Goal: Task Accomplishment & Management: Use online tool/utility

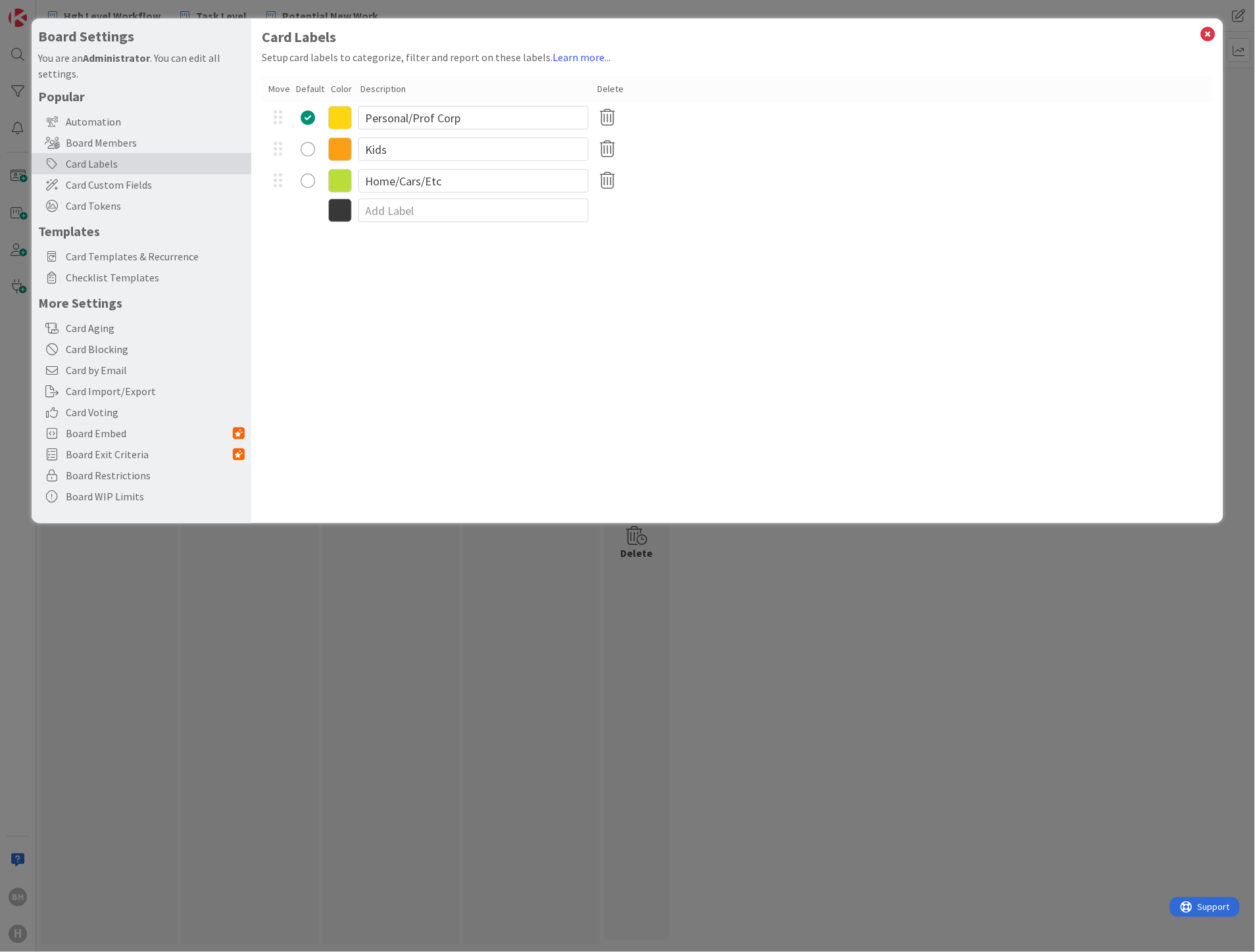
type input "Home/Cars/Etc"
drag, startPoint x: 505, startPoint y: 259, endPoint x: 495, endPoint y: 271, distance: 15.6
click at [504, 261] on div "Card Labels Setup card labels to categorize, filter and report on these labels.…" at bounding box center [738, 270] width 973 height 505
click at [1208, 31] on icon at bounding box center [1209, 34] width 17 height 18
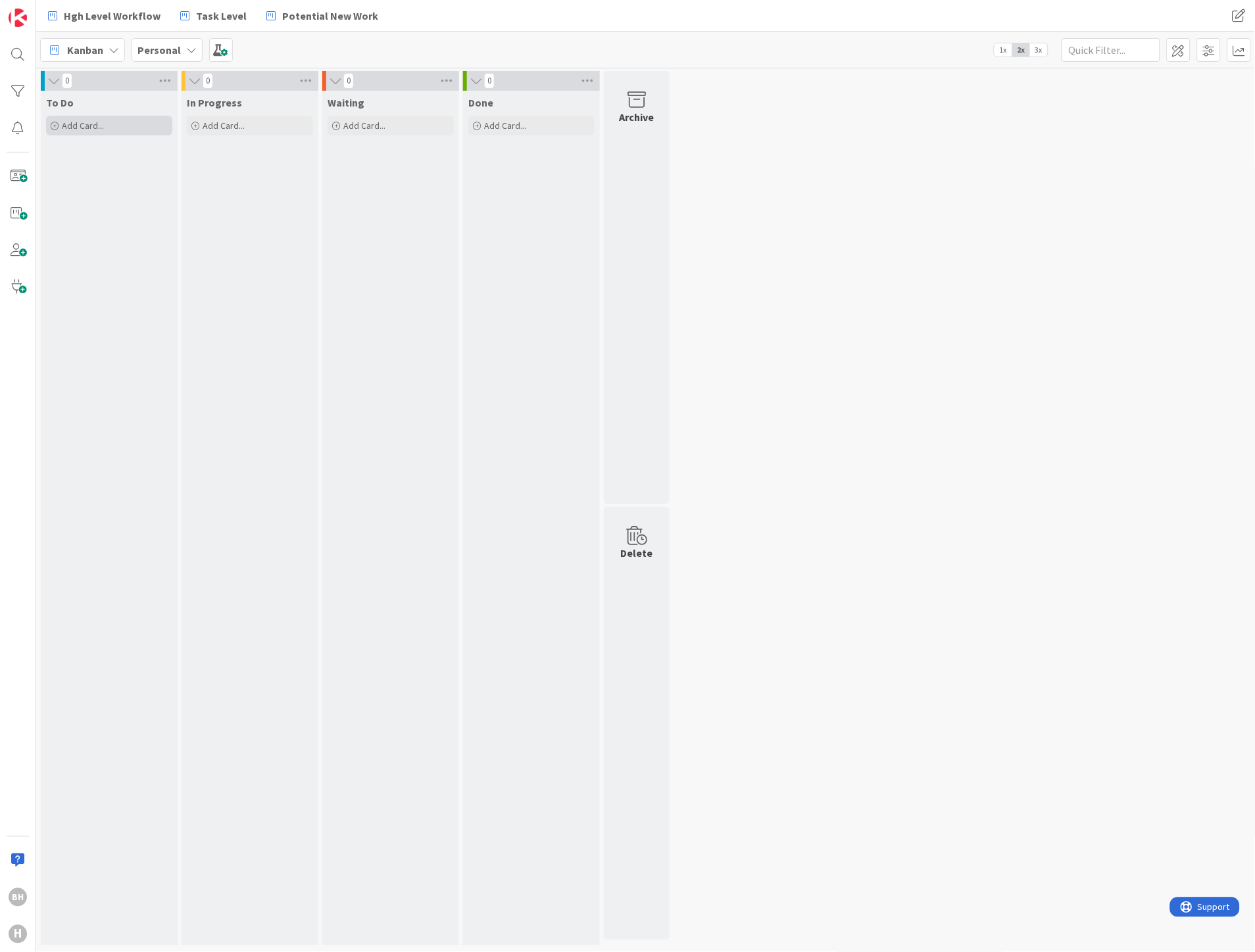
click at [95, 120] on span "Add Card..." at bounding box center [83, 126] width 42 height 12
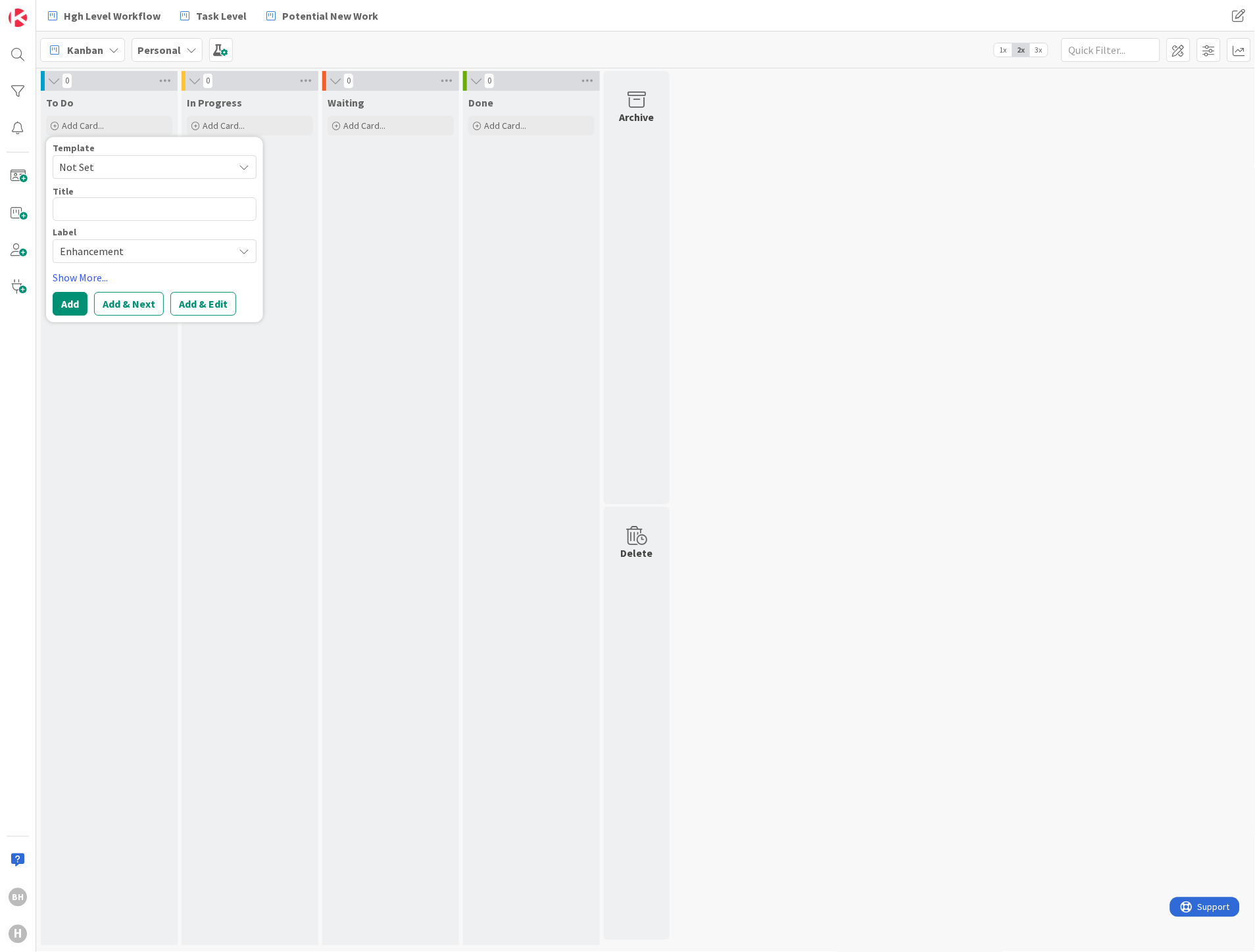
click at [137, 165] on span "Not Set" at bounding box center [141, 167] width 164 height 17
click at [118, 203] on textarea at bounding box center [155, 209] width 204 height 23
type textarea "P"
type textarea "x"
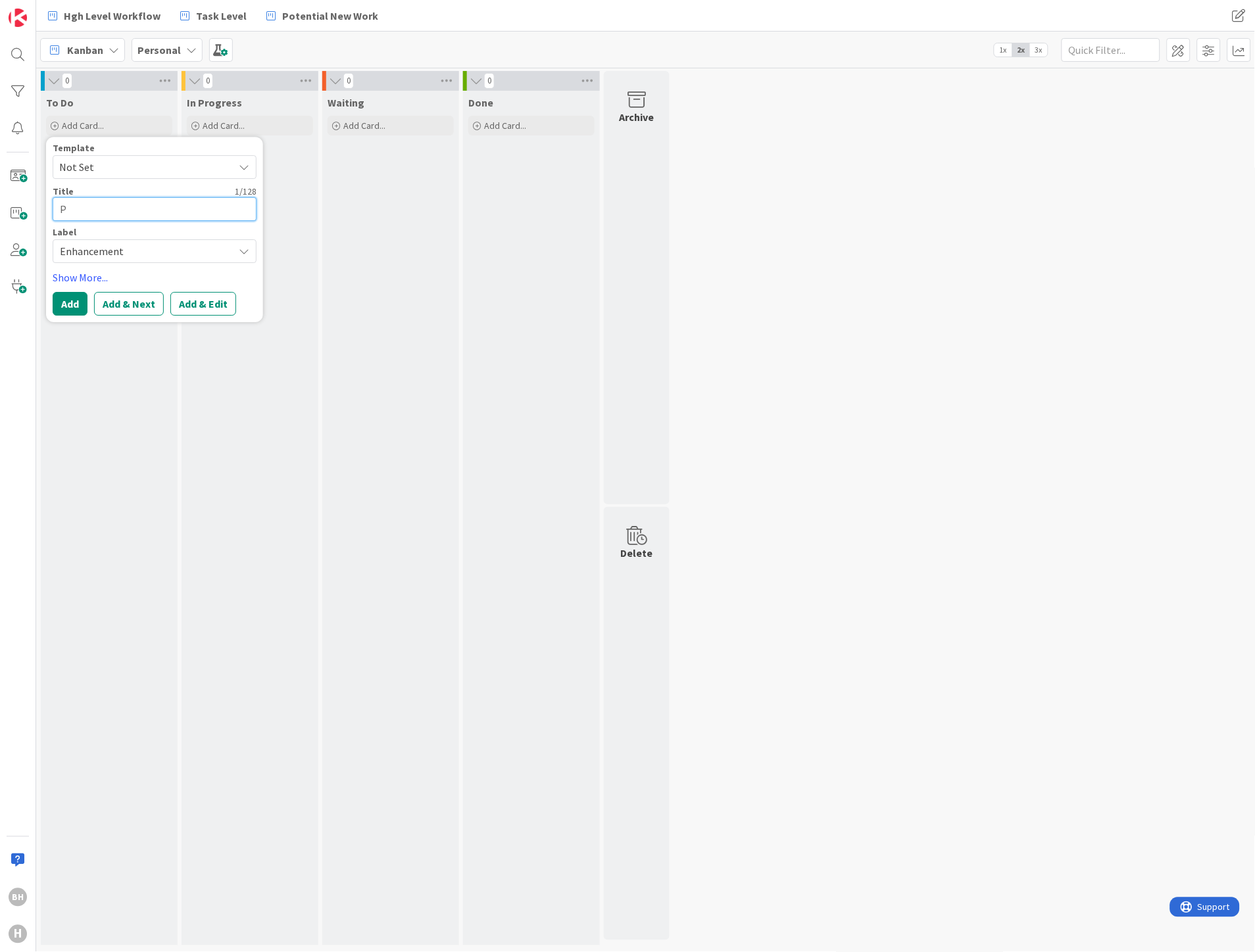
type textarea "PC"
type textarea "x"
type textarea "PC"
type textarea "x"
type textarea "PC Y"
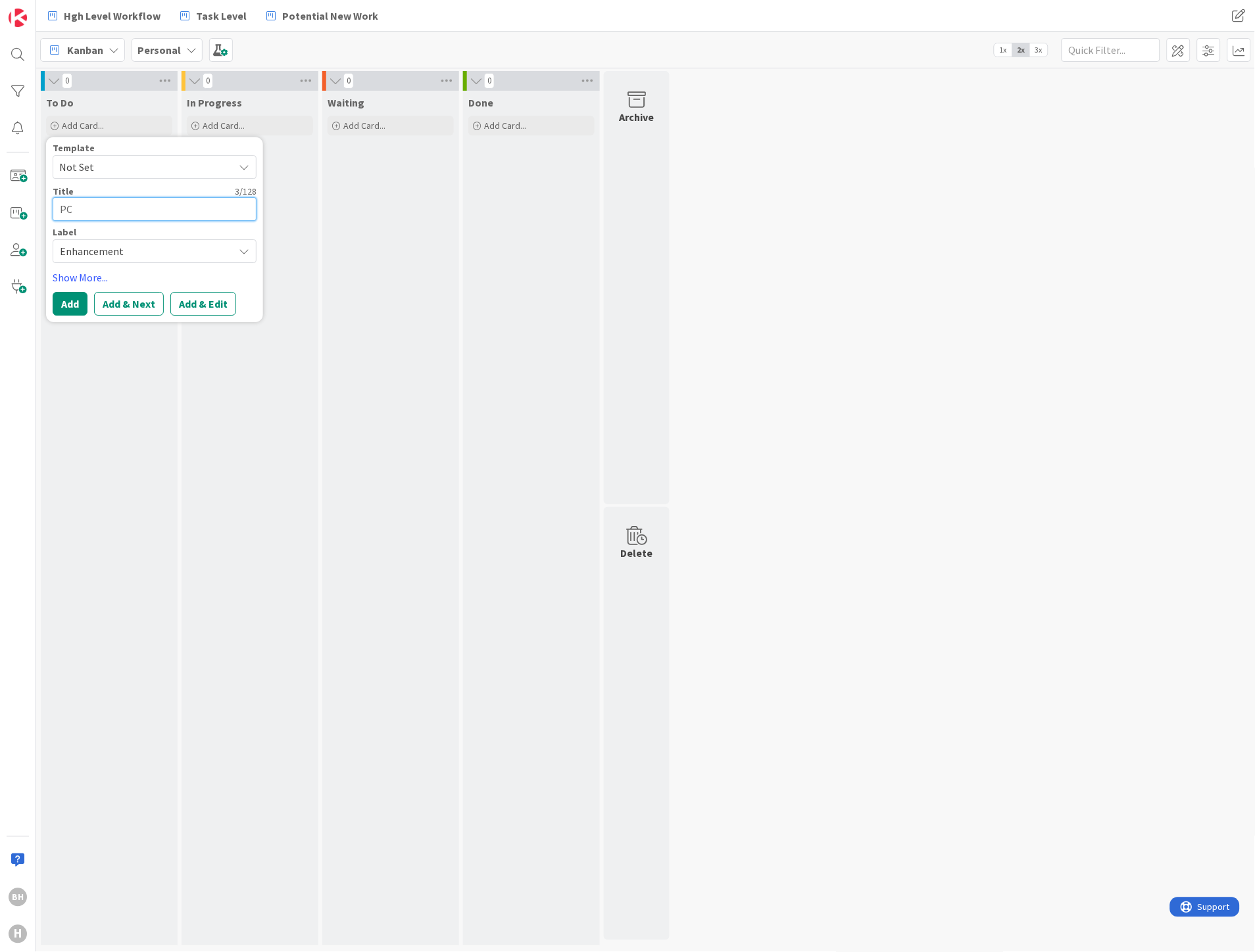
type textarea "x"
type textarea "PC [PERSON_NAME]"
type textarea "x"
type textarea "PC [PERSON_NAME]"
type textarea "x"
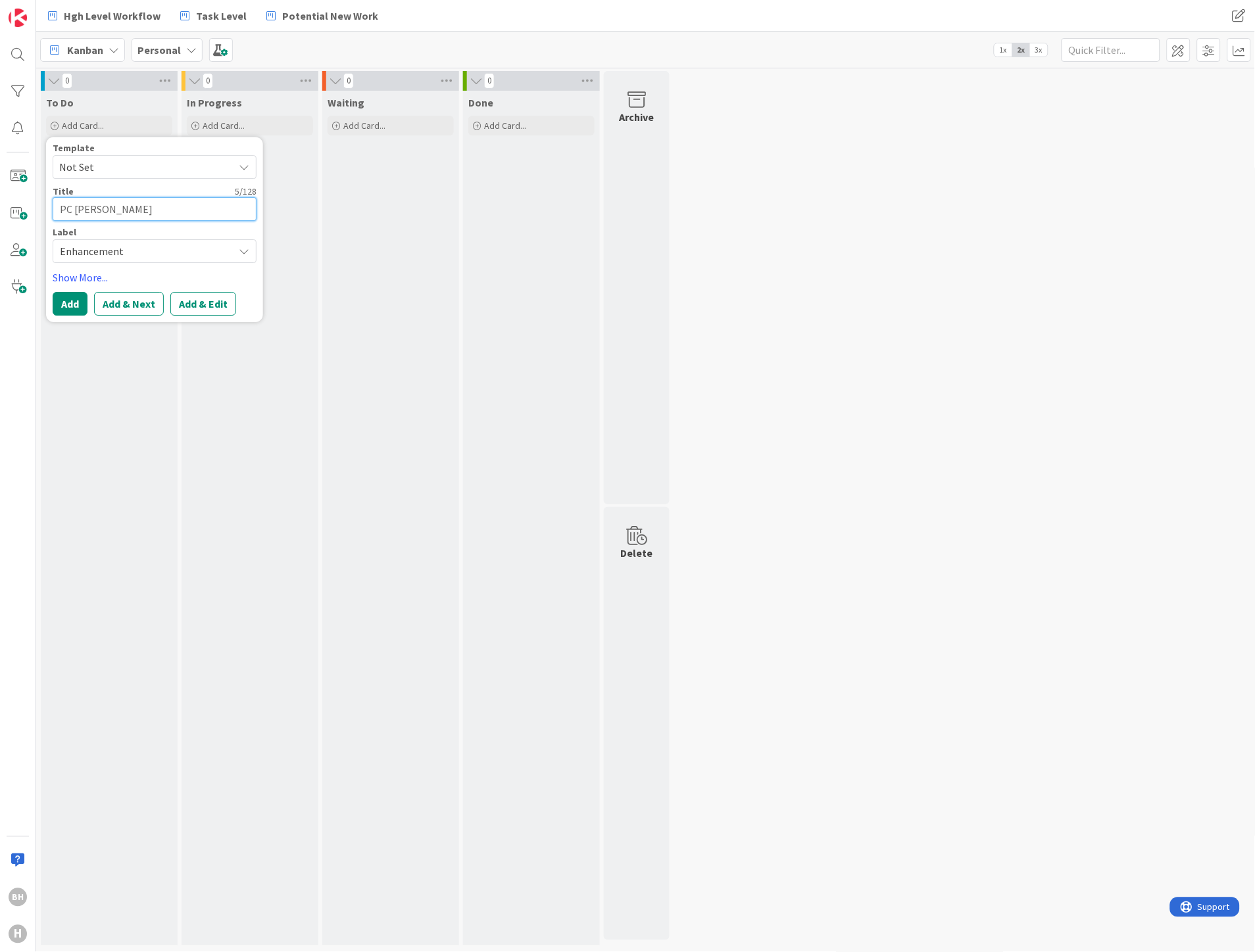
type textarea "PC Year"
type textarea "x"
type textarea "PC Year"
type textarea "x"
type textarea "PC Year E"
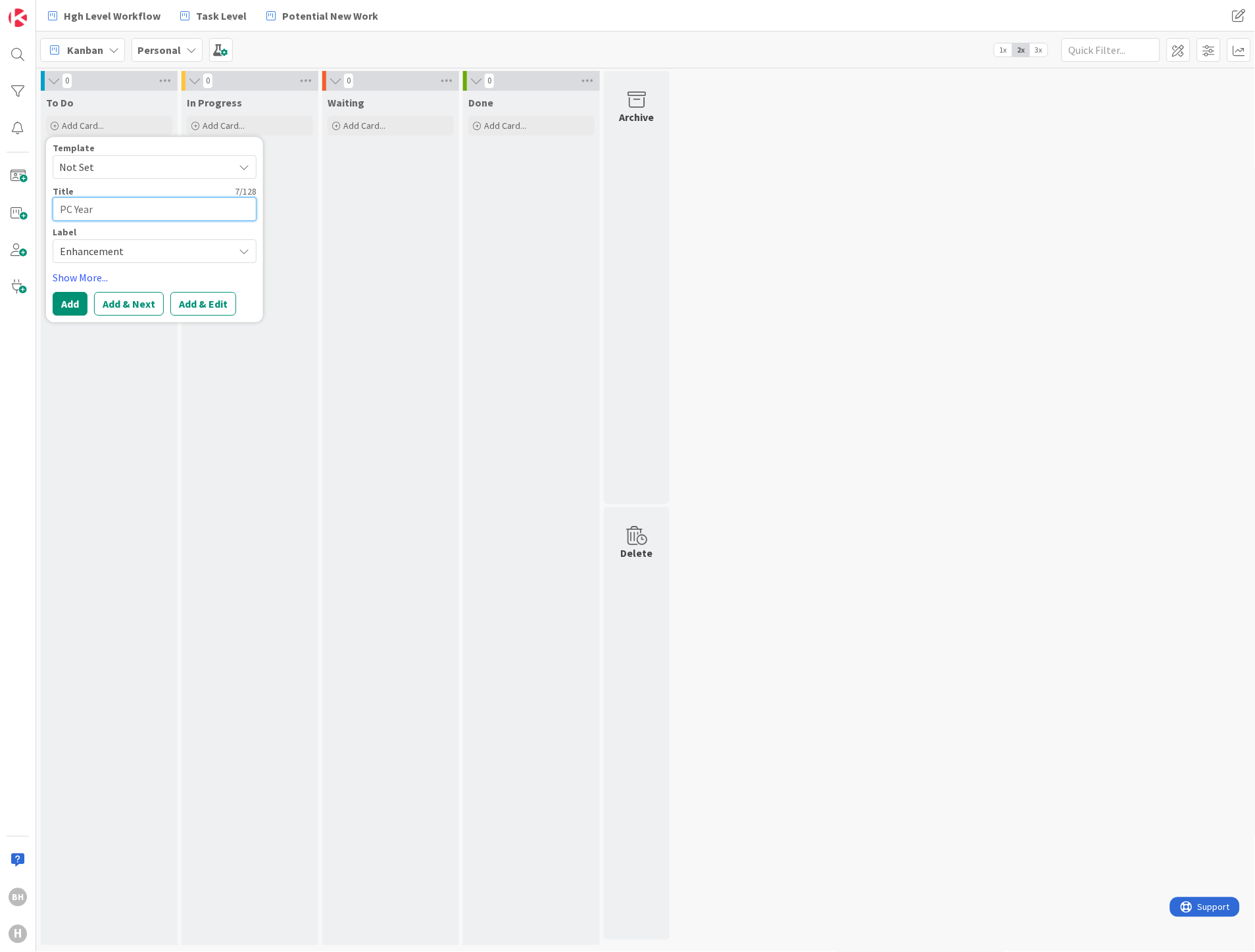
type textarea "x"
type textarea "PC Year En"
type textarea "x"
type textarea "PC Year End"
type textarea "x"
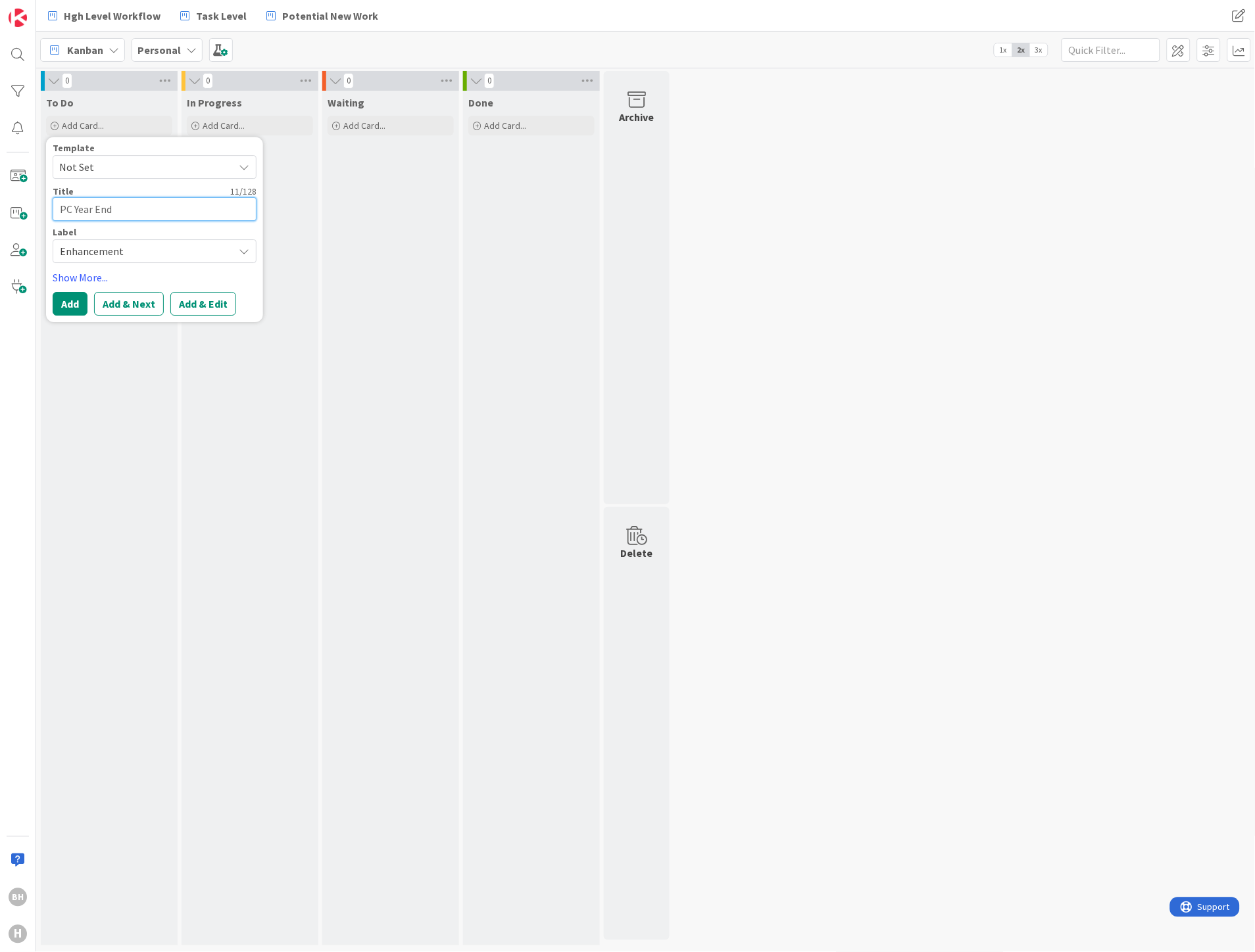
type textarea "PC Year End"
type textarea "x"
type textarea "PC Year End -"
type textarea "x"
type textarea "PC Year End -"
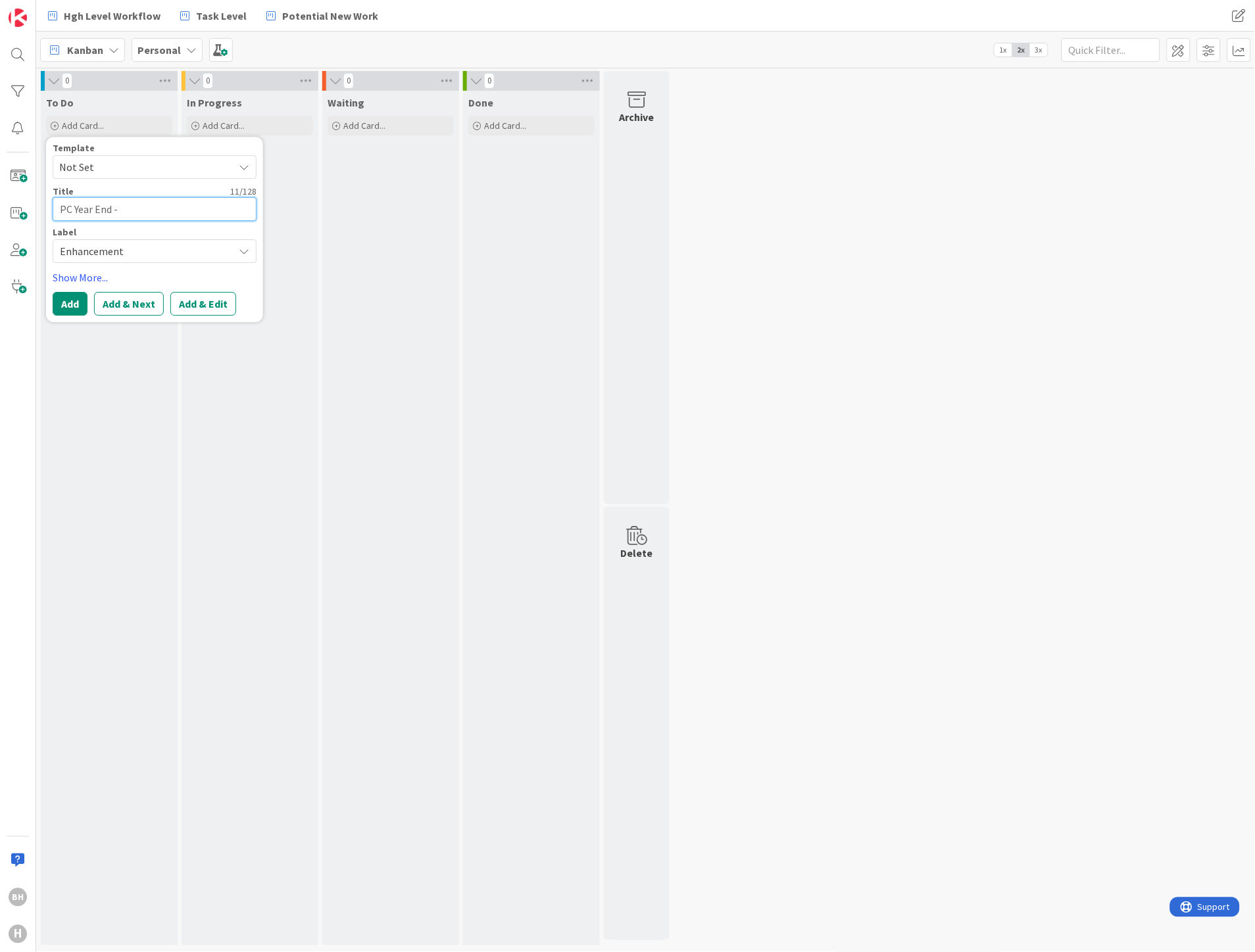
type textarea "x"
type textarea "PC Year End - R"
type textarea "x"
type textarea "PC Year End - Re"
type textarea "x"
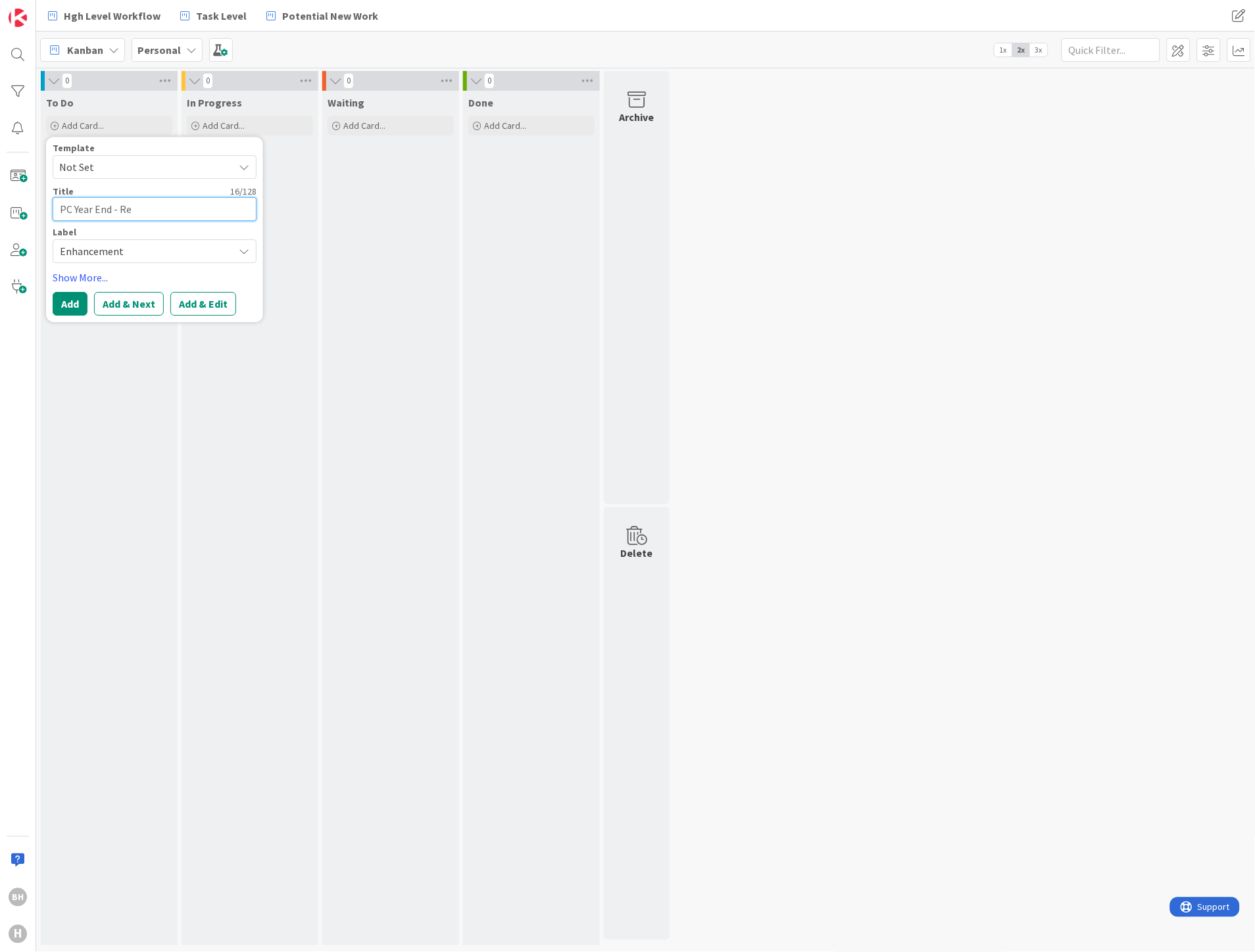
type textarea "PC Year End - Res"
type textarea "x"
type textarea "PC Year End - Resp"
type textarea "x"
type textarea "PC Year End - Respo"
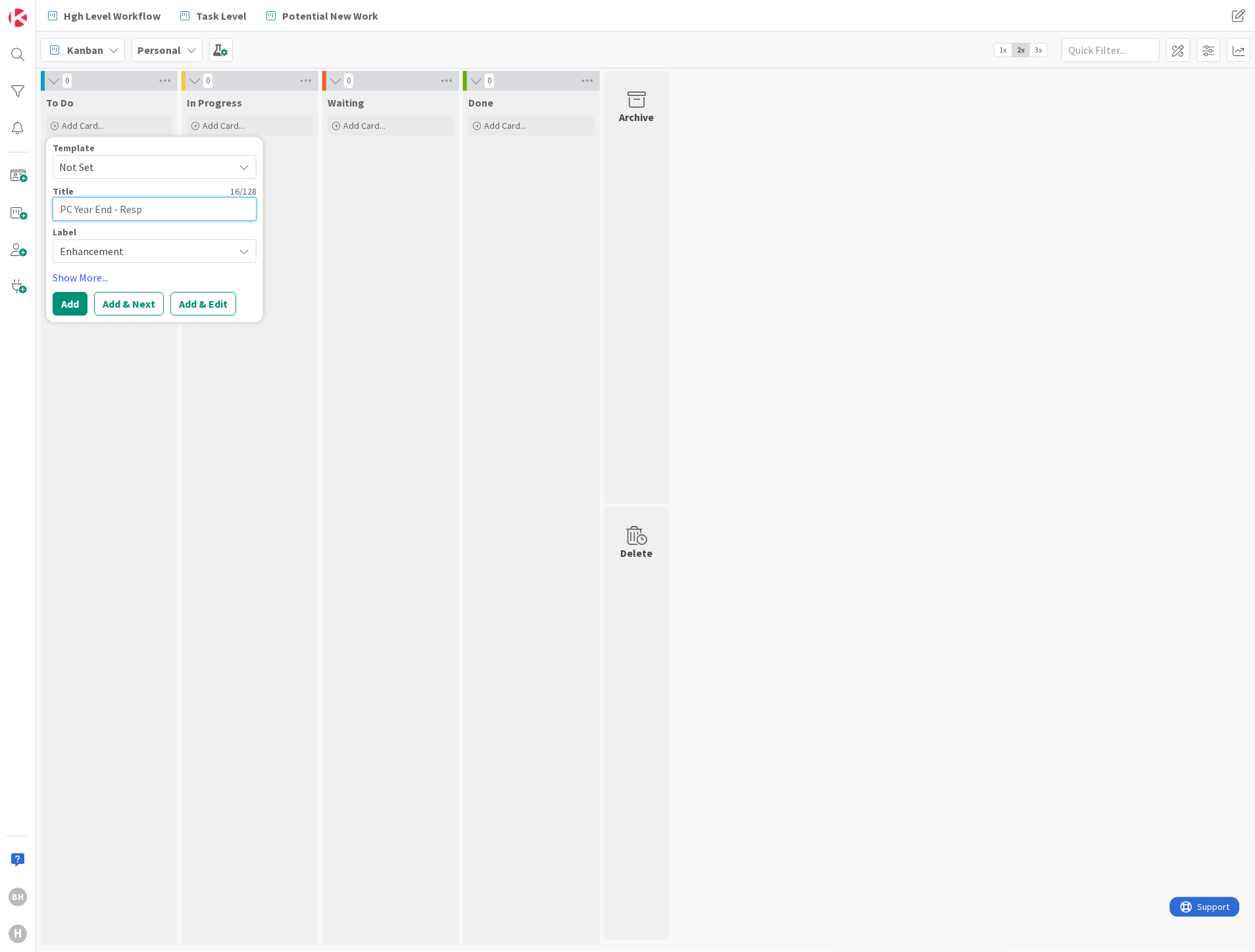
type textarea "x"
type textarea "PC Year End - Respon"
type textarea "x"
type textarea "PC Year End - Respond"
type textarea "x"
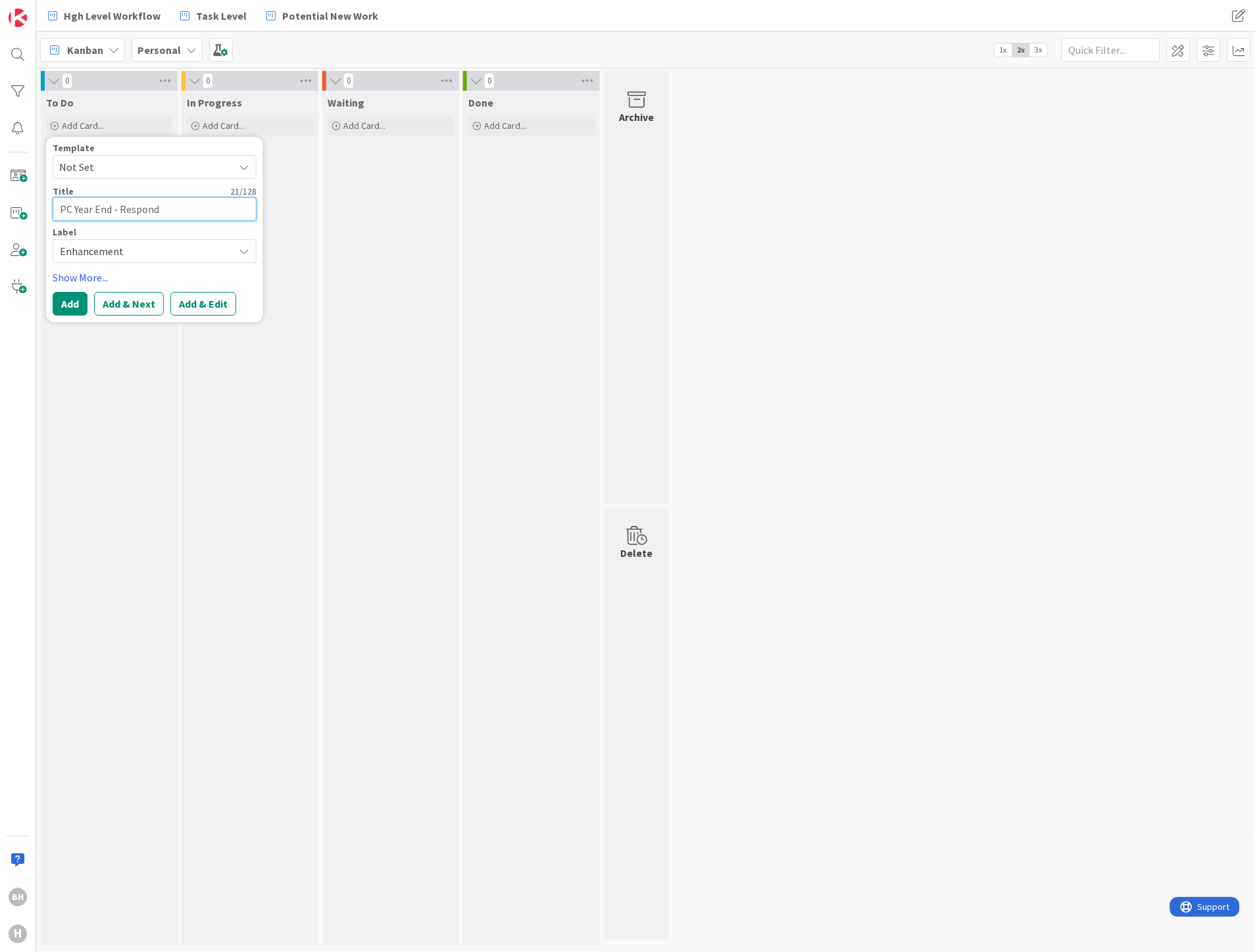
type textarea "PC Year End - Respond"
type textarea "x"
type textarea "PC Year End - Respond t"
type textarea "x"
type textarea "PC Year End - Respond to"
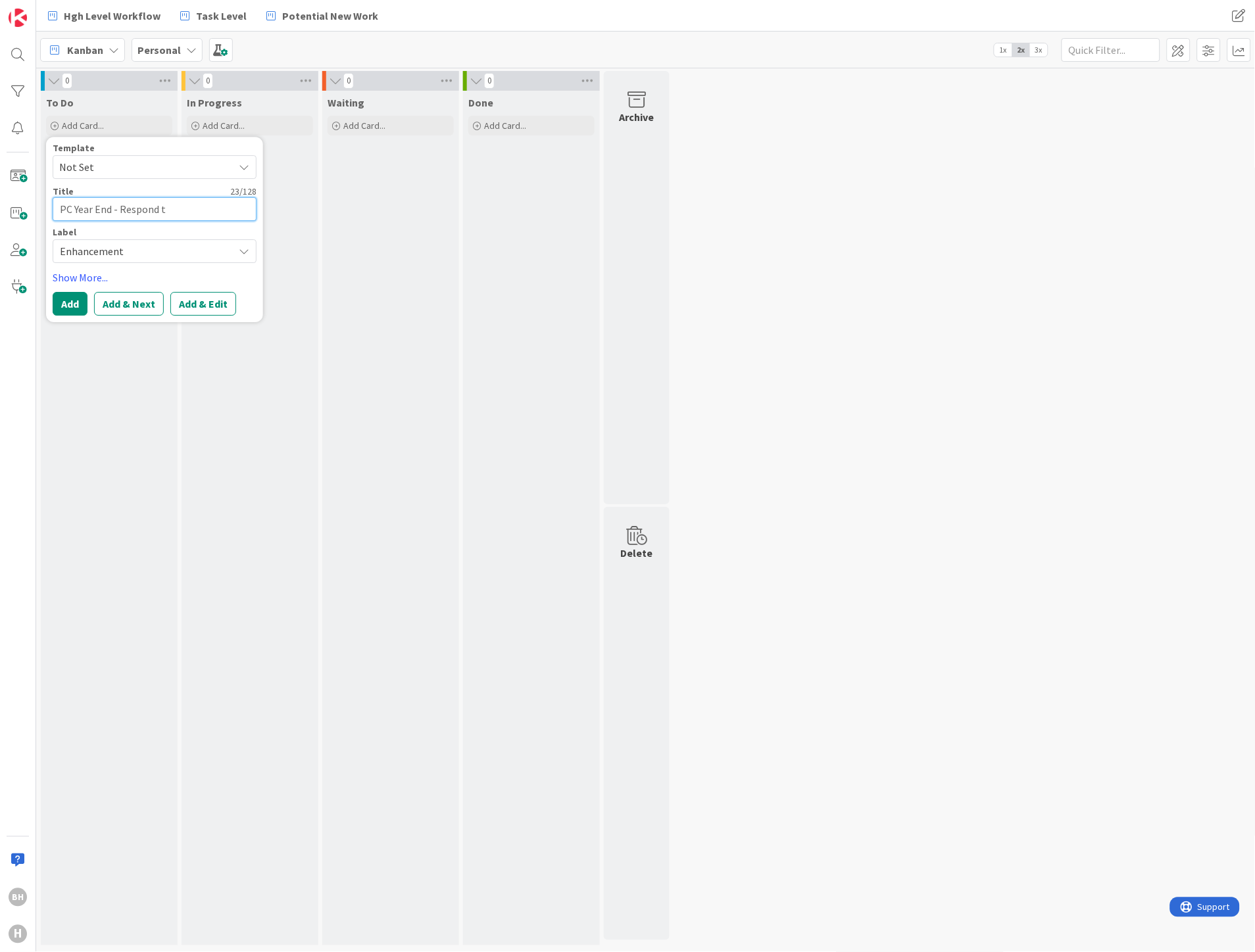
type textarea "x"
type textarea "PC Year End - Respond to"
type textarea "x"
type textarea "PC Year End - Respond to S"
type textarea "x"
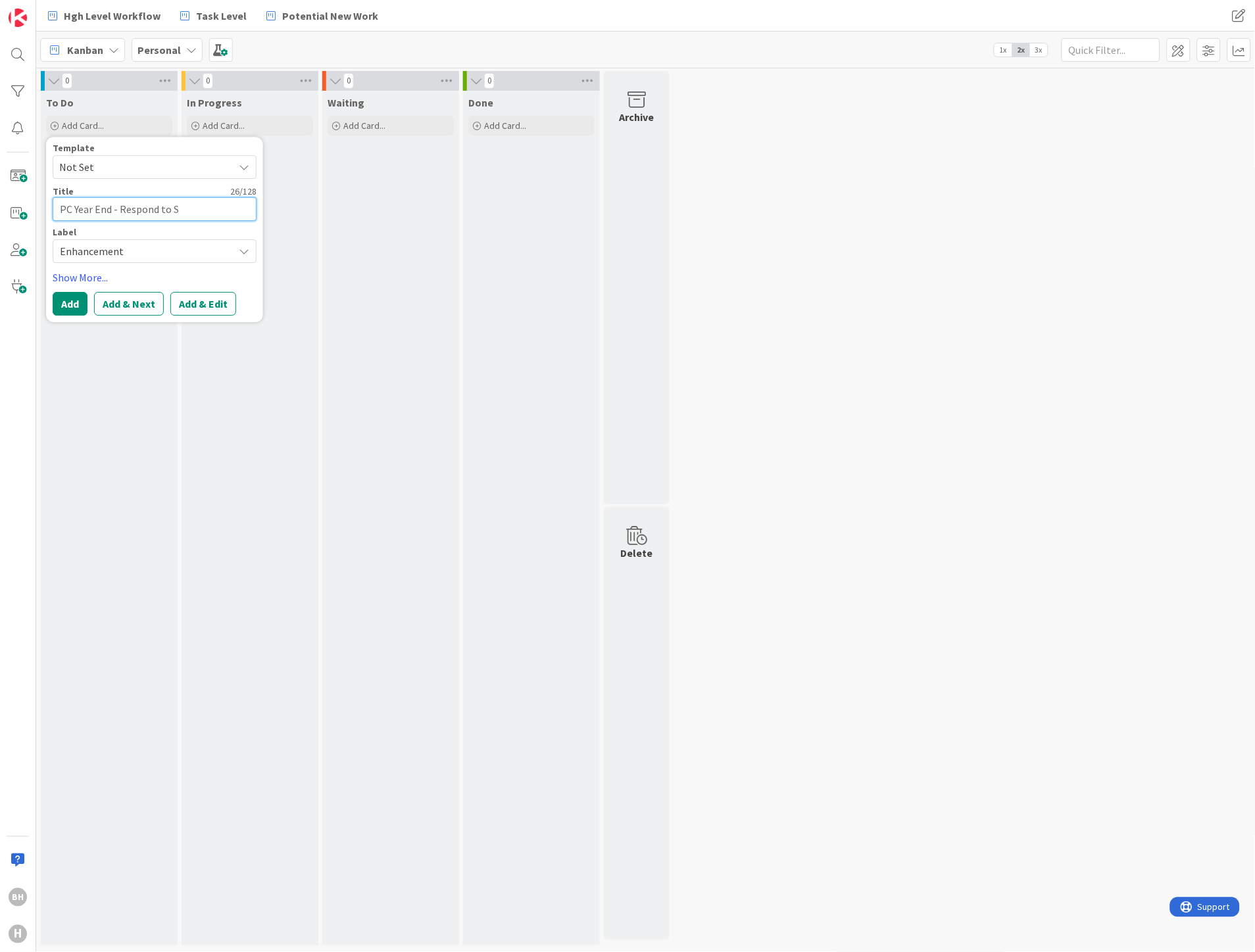
type textarea "PC Year End - Respond to Sa"
type textarea "x"
type textarea "PC Year End - Respond to [GEOGRAPHIC_DATA]"
type textarea "x"
type textarea "PC Year End - Respond to Sanj"
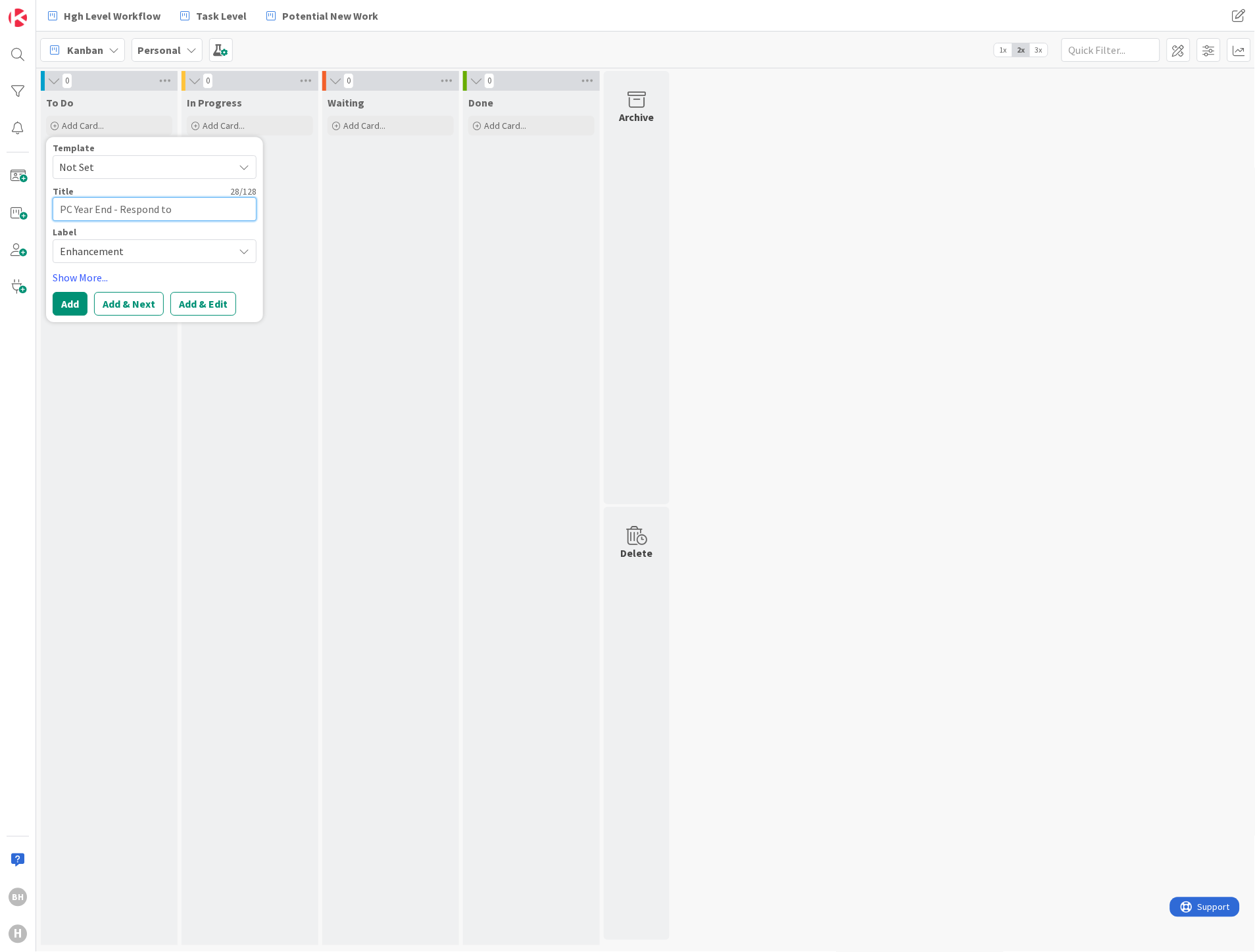
type textarea "x"
type textarea "PC Year End - Respond to [GEOGRAPHIC_DATA]"
type textarea "x"
type textarea "PC Year End - Respond to [GEOGRAPHIC_DATA]"
click at [115, 251] on span "Enhancement" at bounding box center [144, 250] width 167 height 18
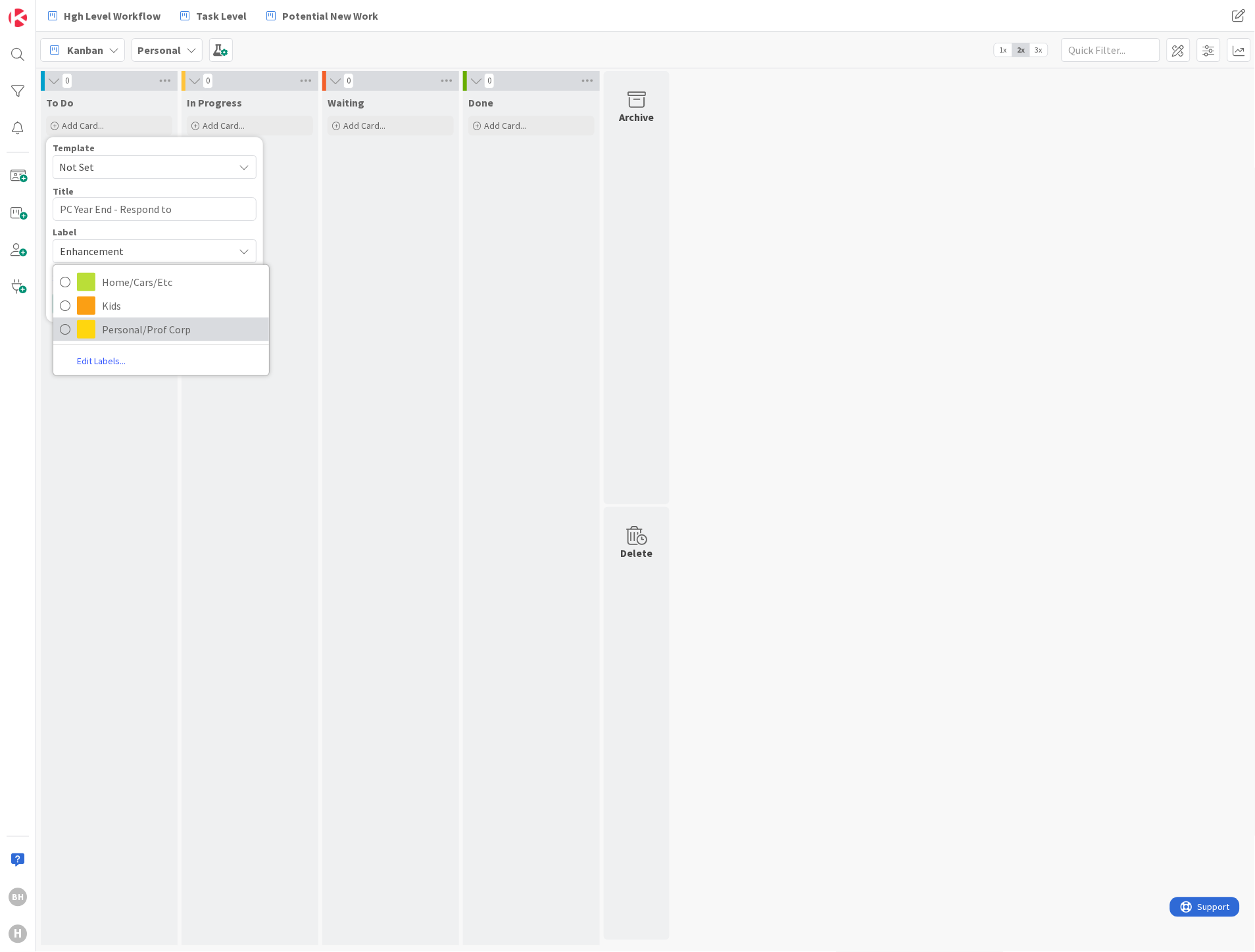
click at [92, 330] on span at bounding box center [86, 329] width 18 height 18
type textarea "x"
click at [69, 299] on button "Add" at bounding box center [70, 303] width 35 height 23
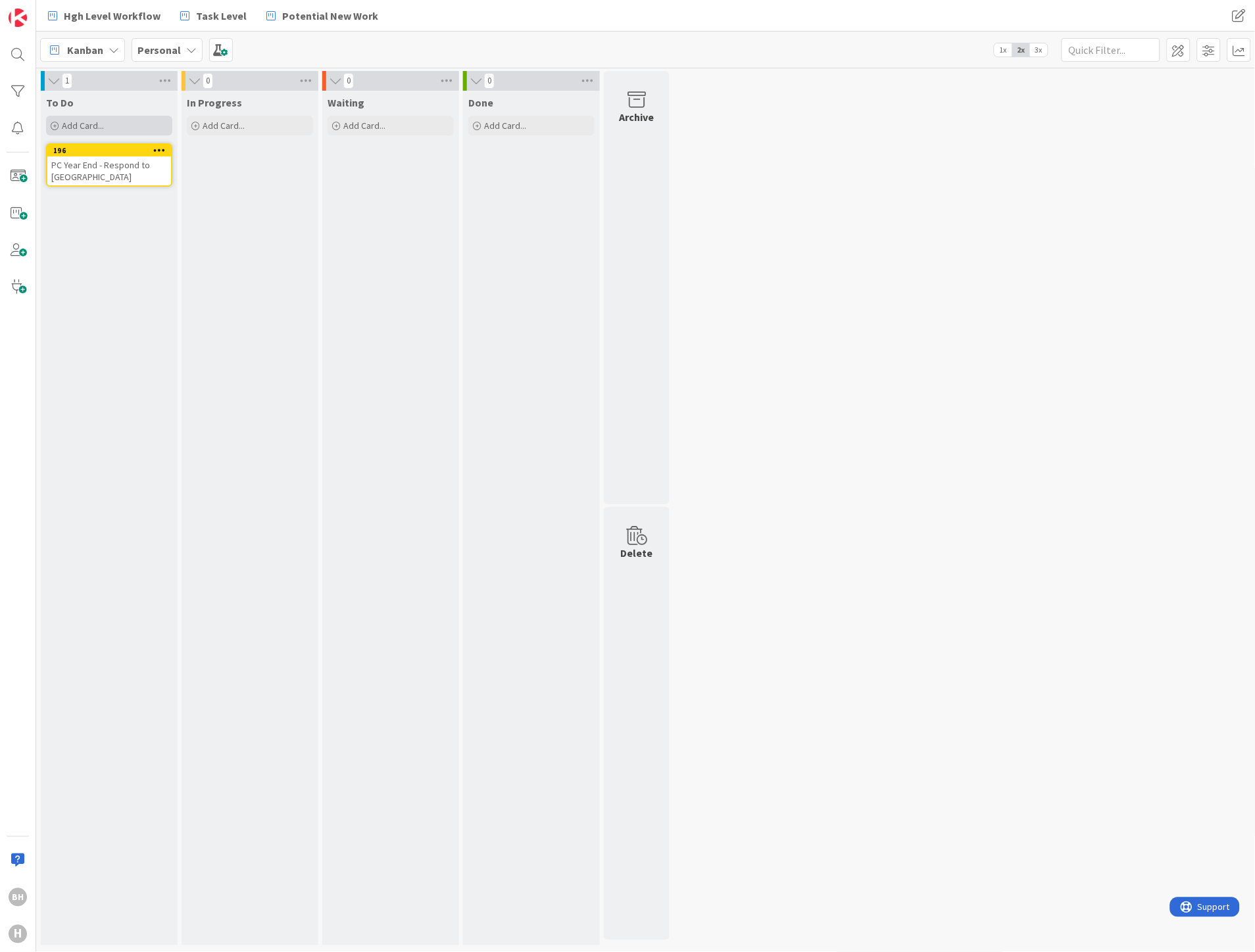
click at [96, 123] on span "Add Card..." at bounding box center [83, 126] width 42 height 12
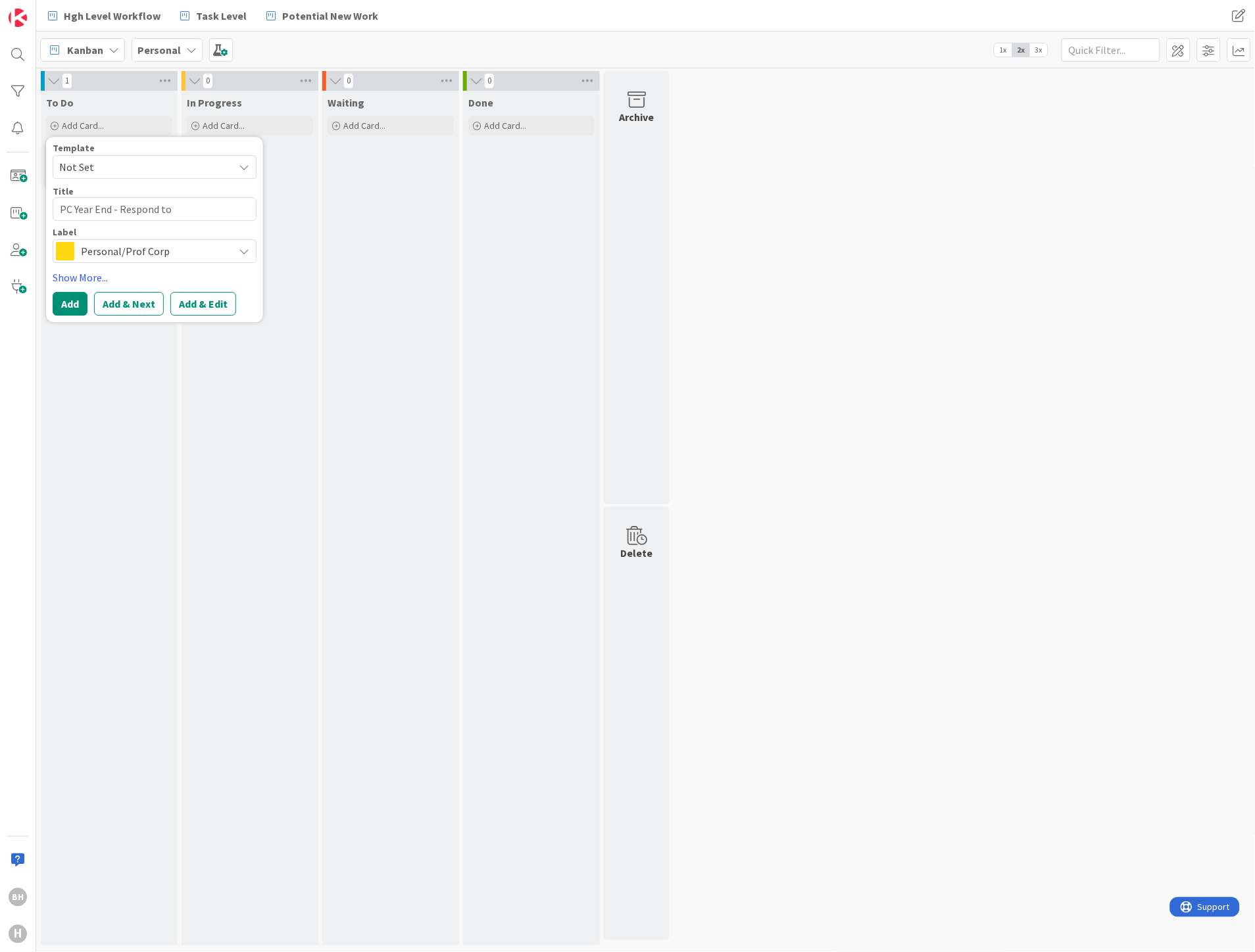
click at [120, 252] on span "Personal/Prof Corp" at bounding box center [154, 250] width 146 height 18
click at [96, 298] on link "Kids" at bounding box center [161, 305] width 216 height 23
click at [113, 216] on textarea "PC Year End - Respond to [GEOGRAPHIC_DATA]" at bounding box center [155, 209] width 204 height 23
type textarea "F"
type textarea "x"
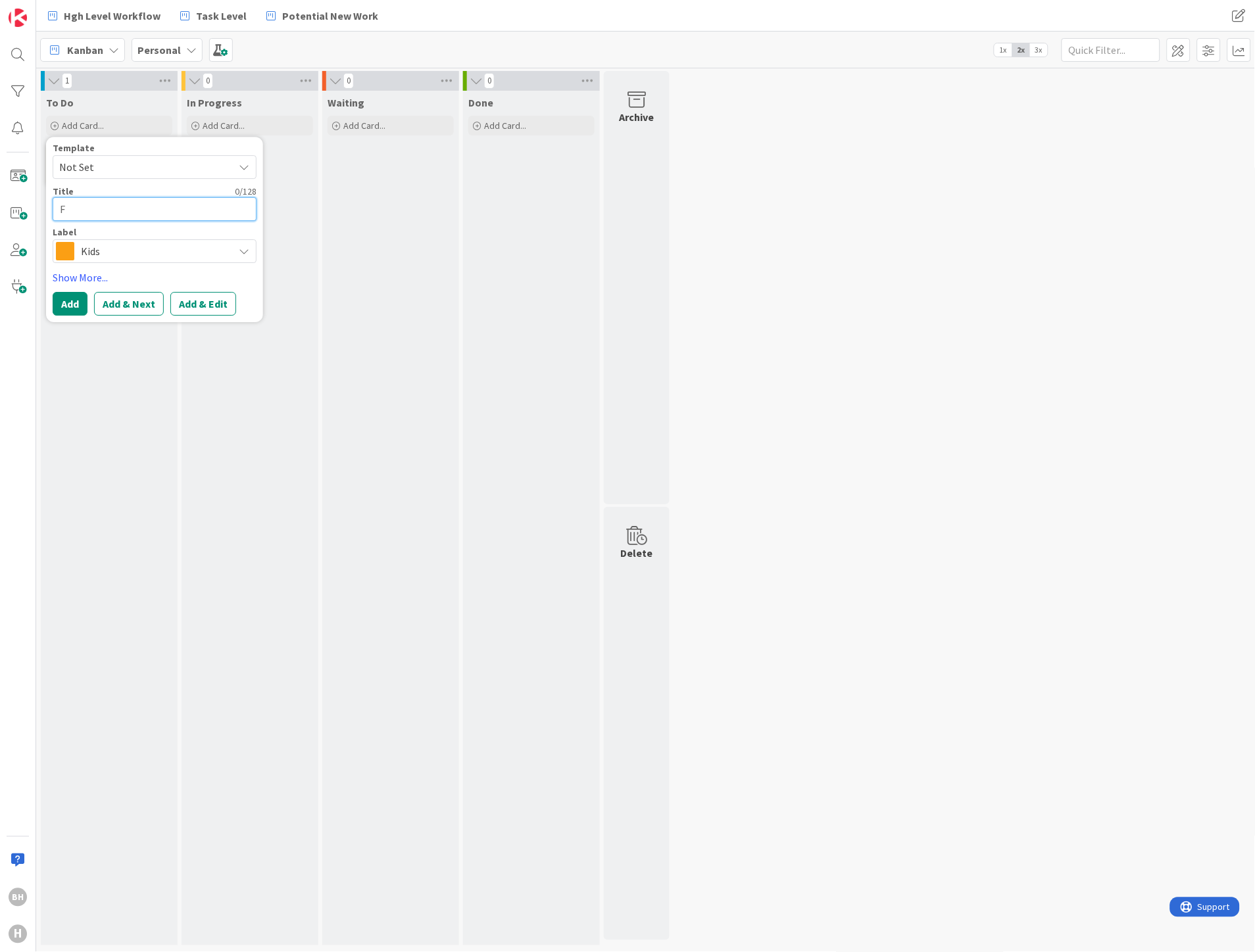
type textarea "Fo"
type textarea "x"
type textarea "Fol"
type textarea "x"
type textarea "Foll"
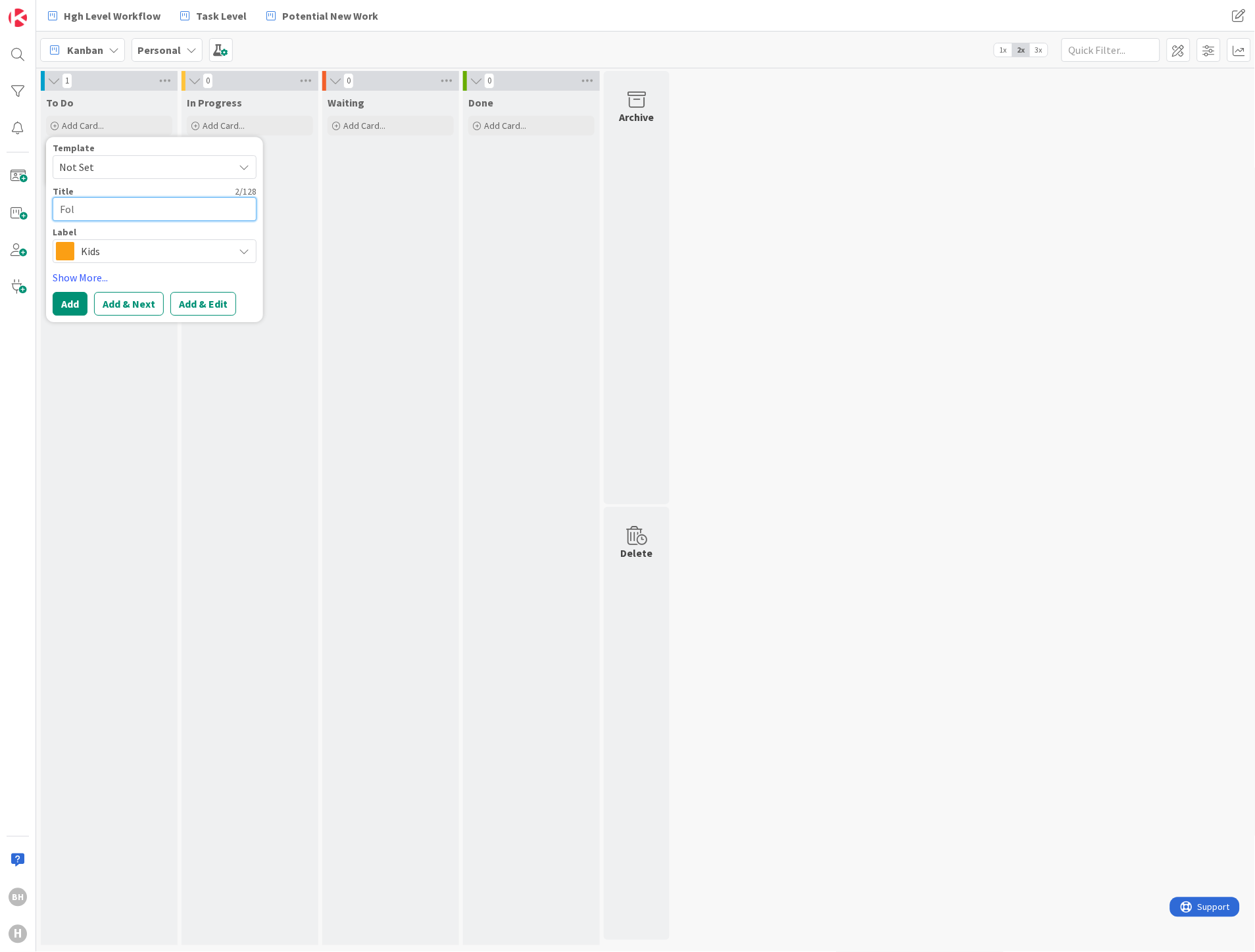
type textarea "x"
type textarea "Follo"
type textarea "x"
type textarea "Follow"
type textarea "x"
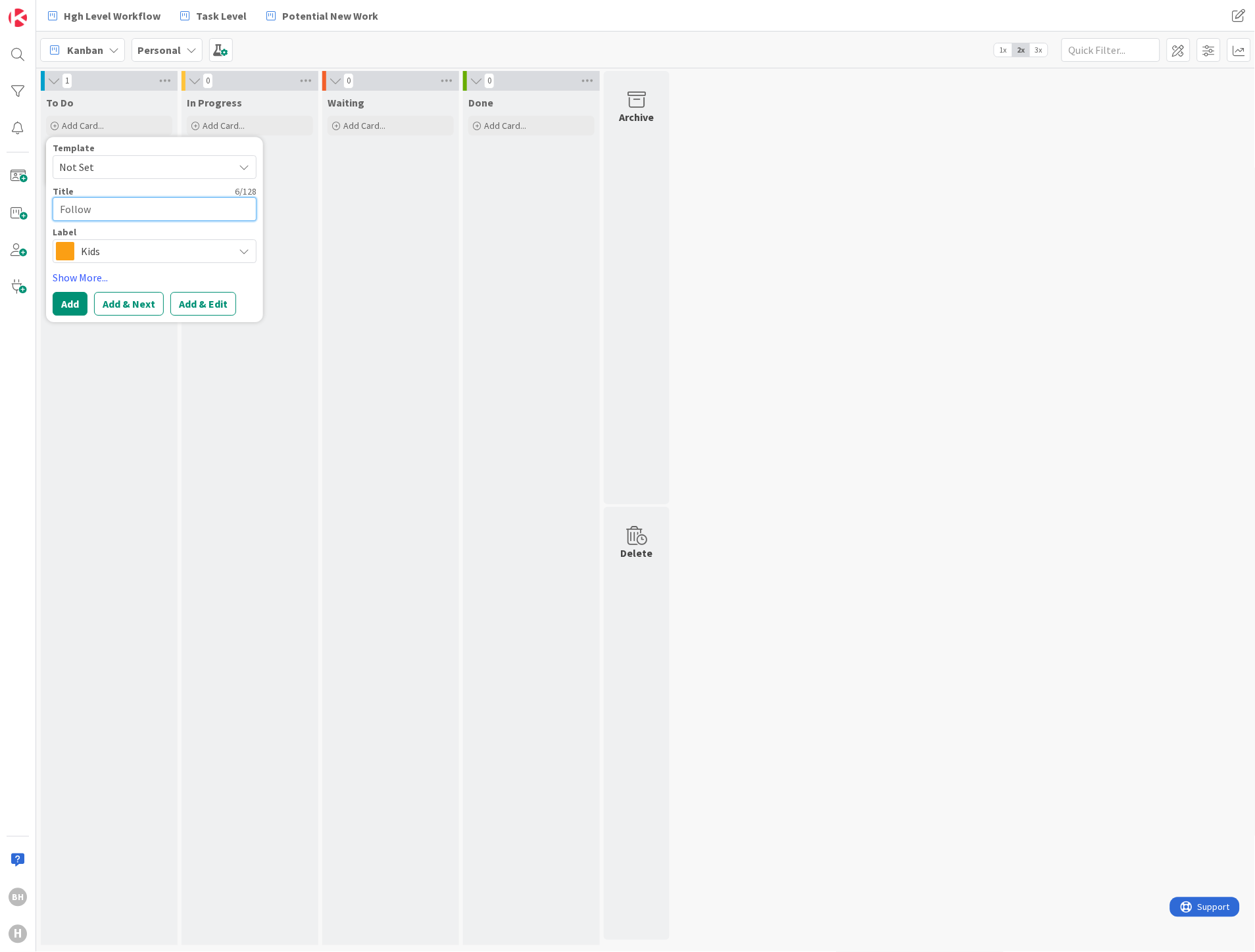
type textarea "Follow"
type textarea "x"
type textarea "Follow u"
type textarea "x"
type textarea "Follow up"
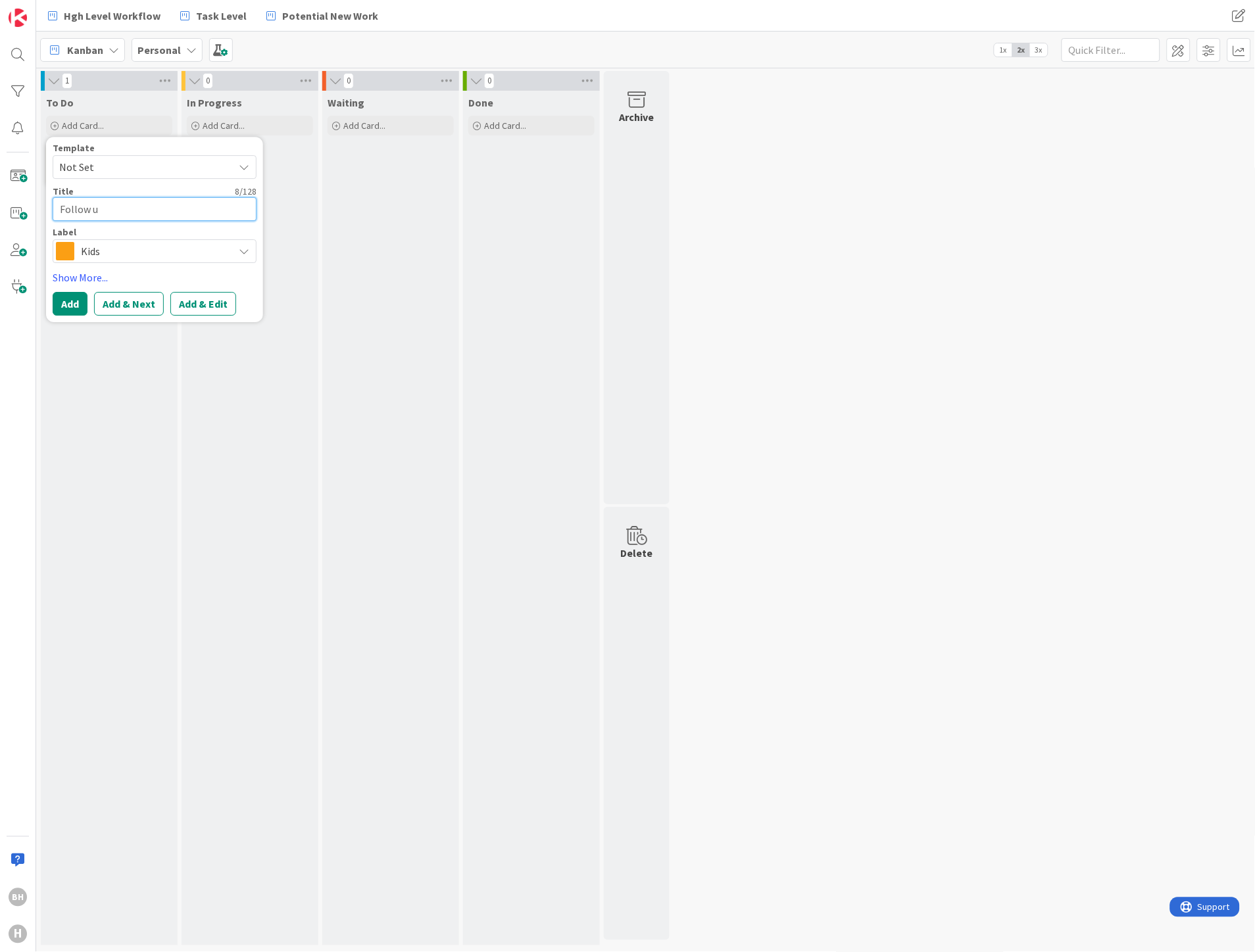
type textarea "x"
type textarea "Follow up"
type textarea "x"
type textarea "Follow up w"
type textarea "x"
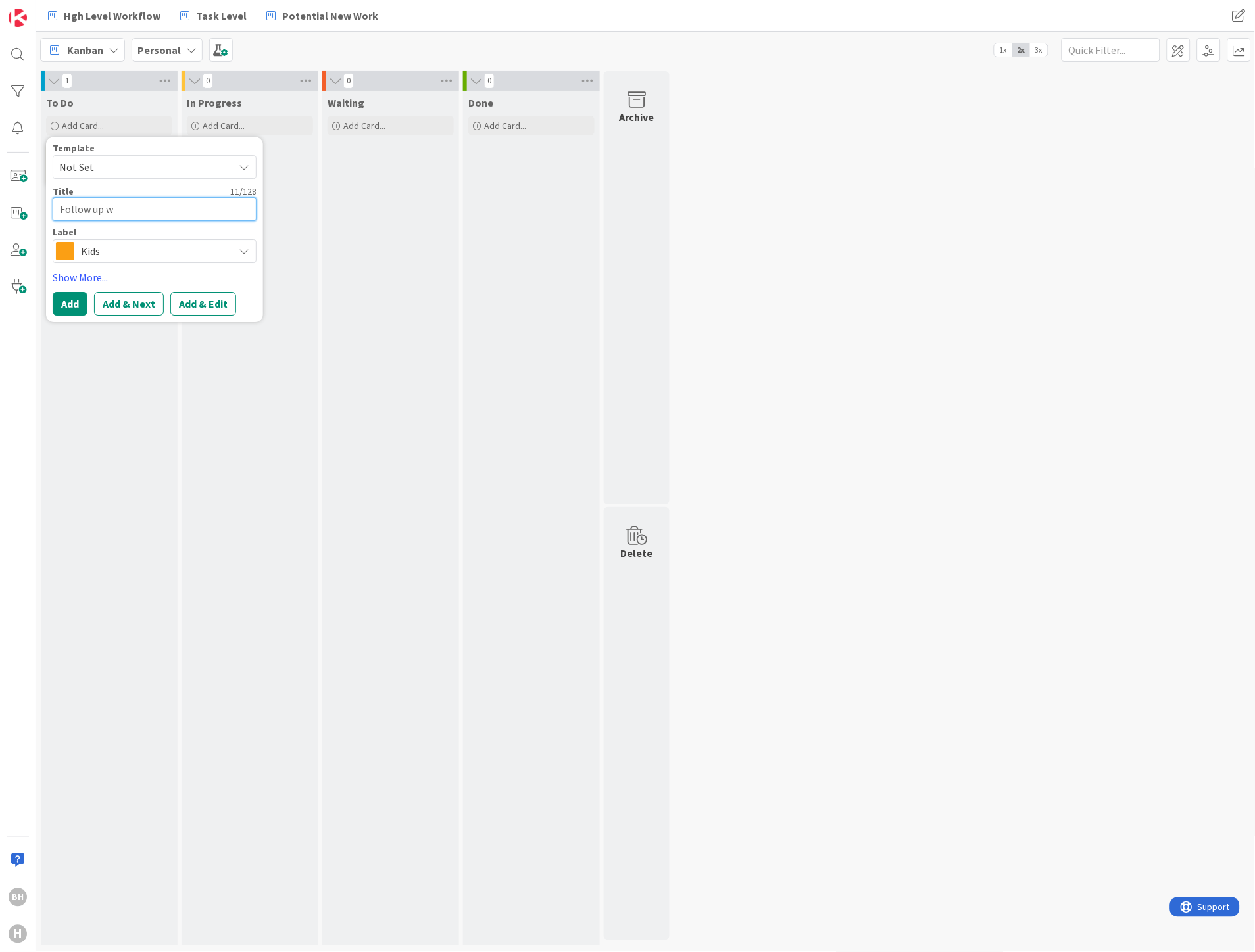
type textarea "Follow up wi"
type textarea "x"
type textarea "Follow up wit"
type textarea "x"
type textarea "Follow up with"
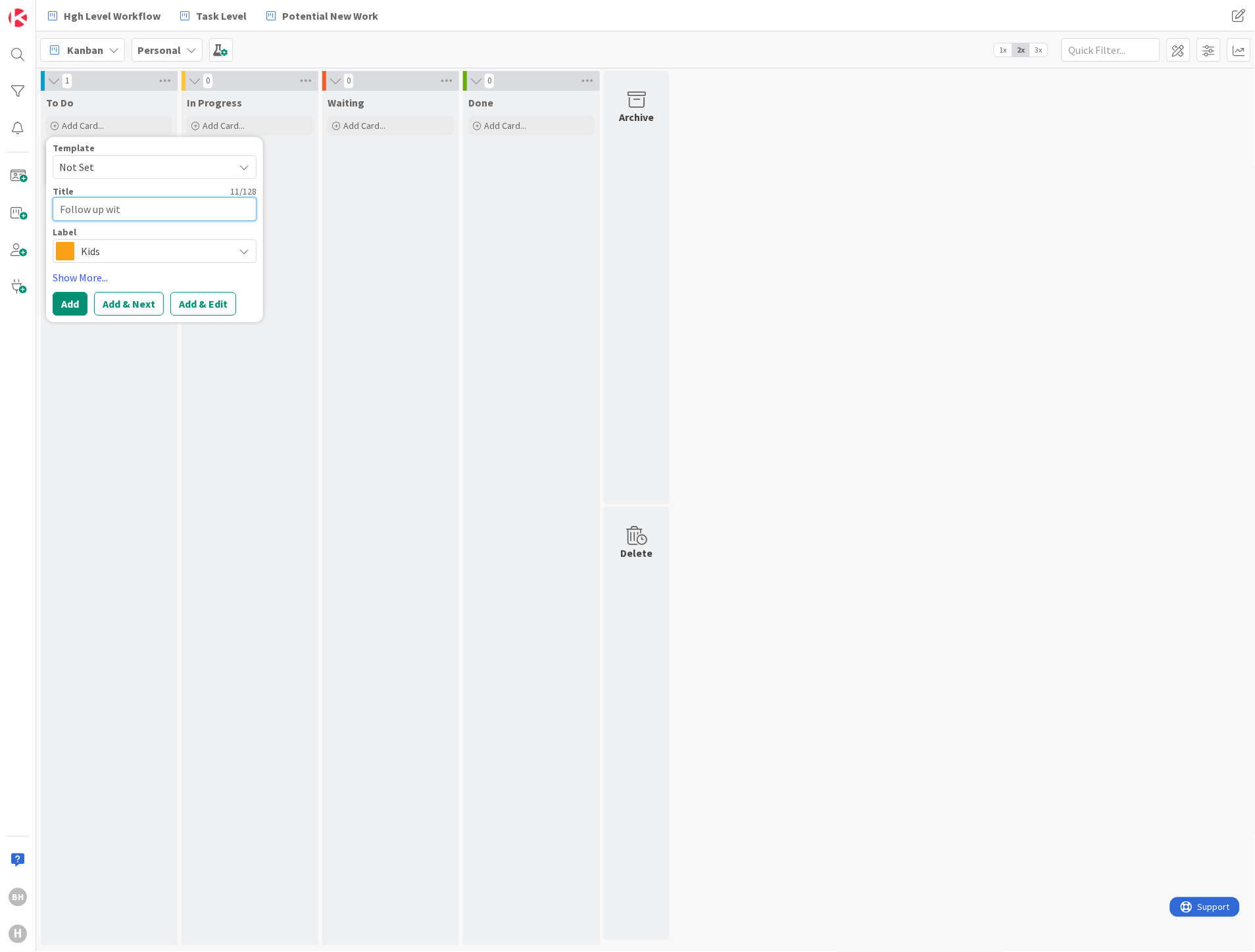
type textarea "x"
type textarea "Follow up with"
type textarea "x"
type textarea "Follow up with S"
type textarea "x"
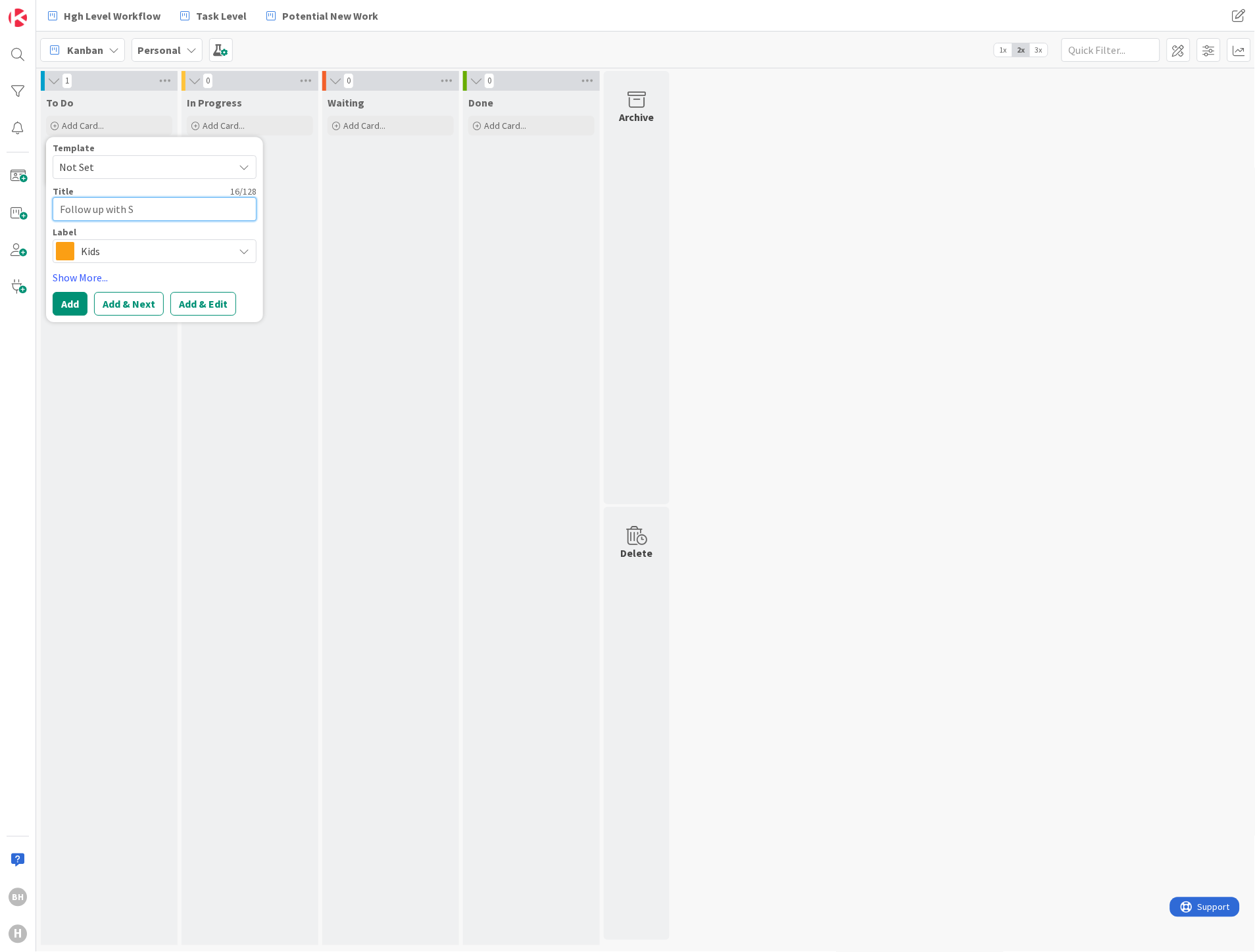
type textarea "Follow up with Sp"
type textarea "x"
type textarea "Follow up with Spe"
type textarea "x"
type textarea "Follow up with Spen"
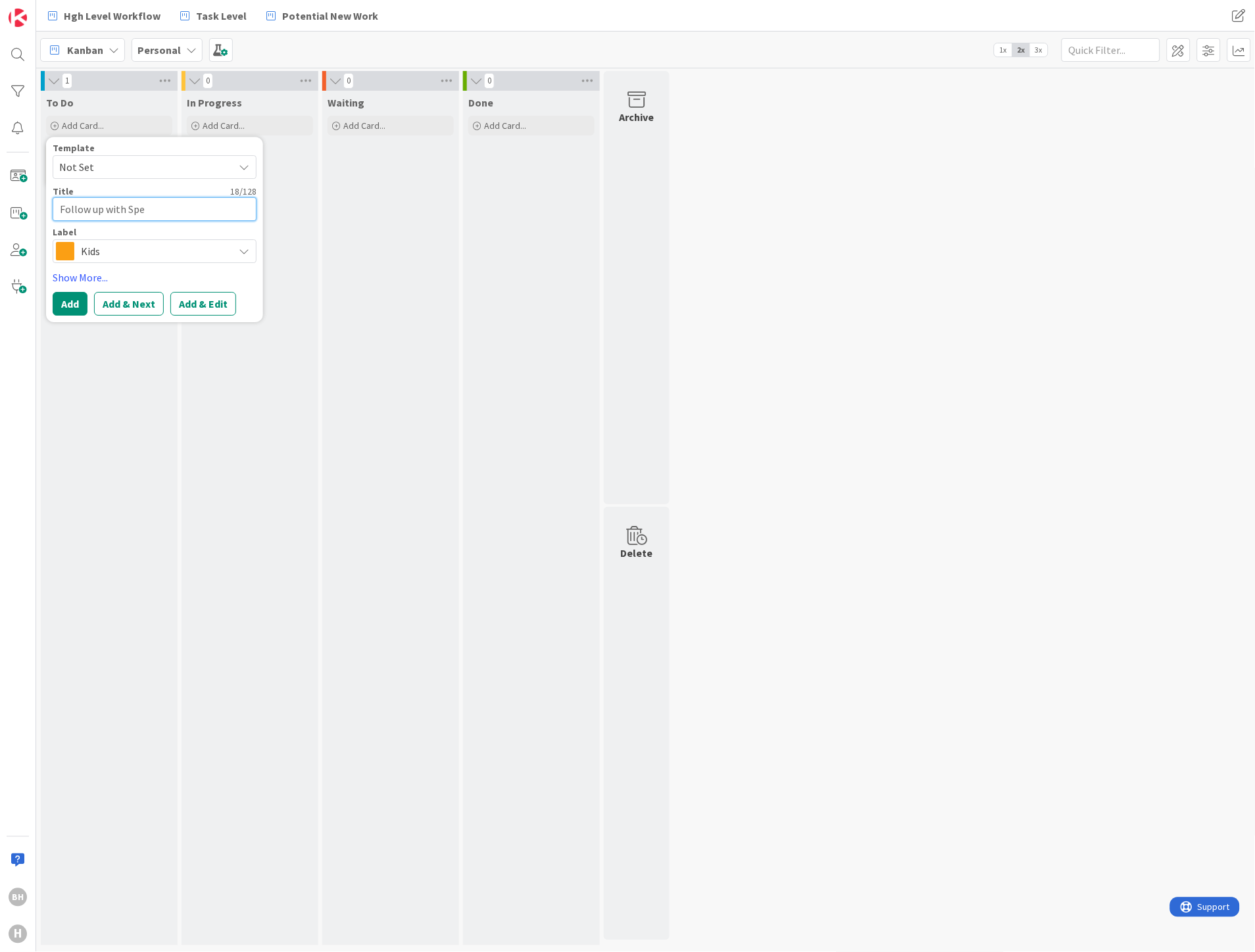
type textarea "x"
type textarea "Follow up with Spenc"
type textarea "x"
type textarea "Follow up with [PERSON_NAME]"
type textarea "x"
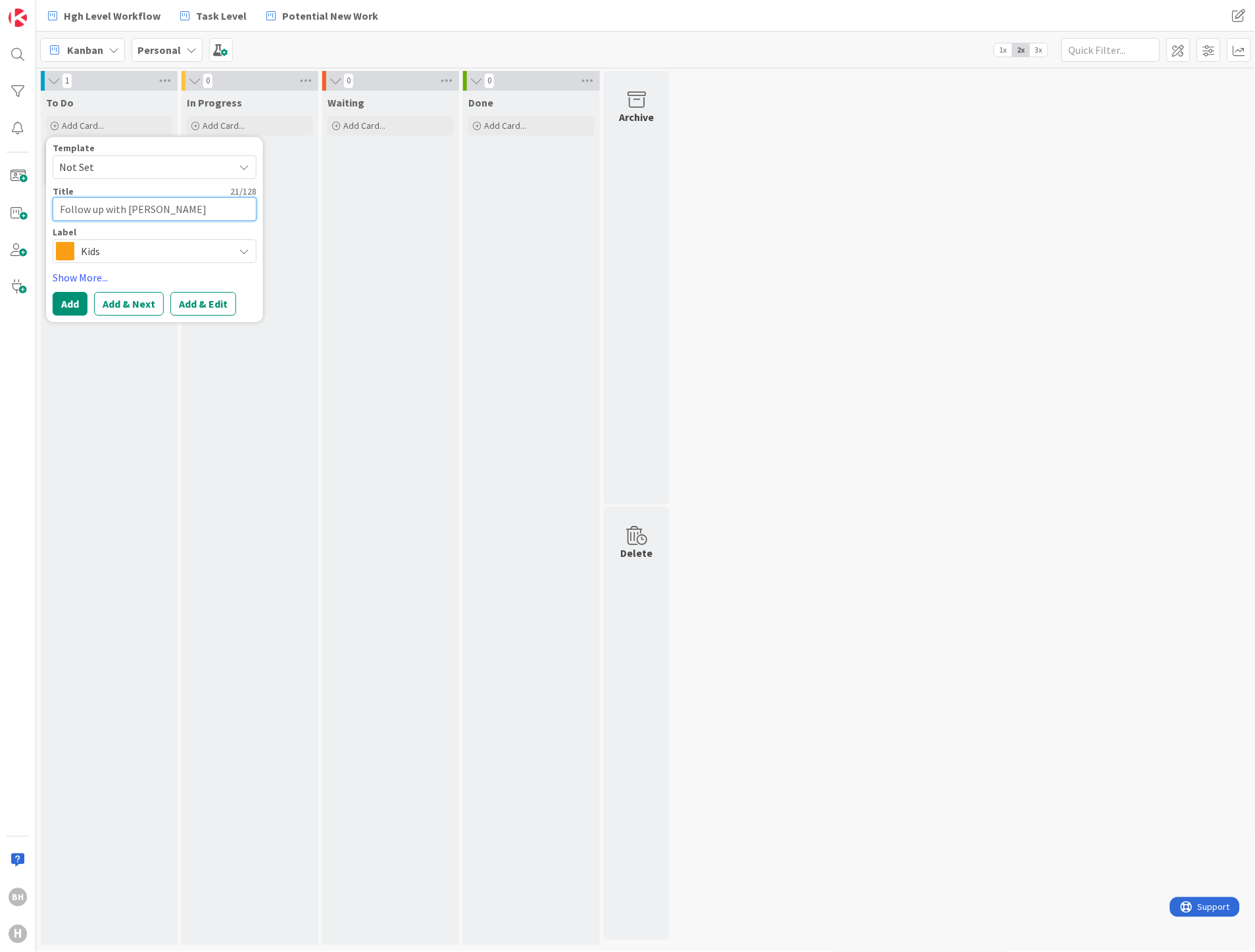
type textarea "Follow up with [PERSON_NAME]"
type textarea "x"
type textarea "Follow up with [PERSON_NAME]"
type textarea "x"
type textarea "Follow up with [PERSON_NAME] re"
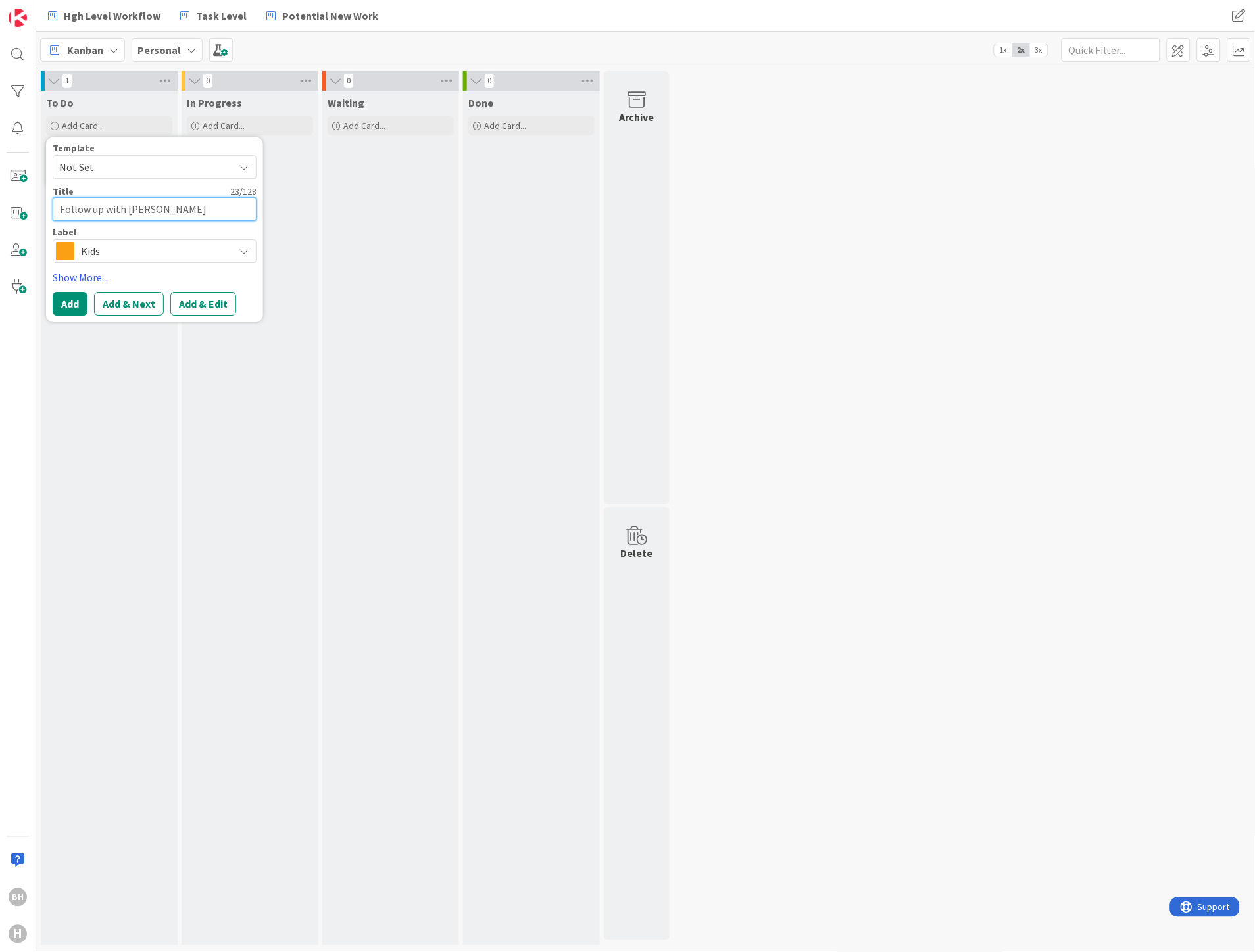
type textarea "x"
type textarea "Follow up with [PERSON_NAME] re"
type textarea "x"
type textarea "Follow up with [PERSON_NAME] re k"
type textarea "x"
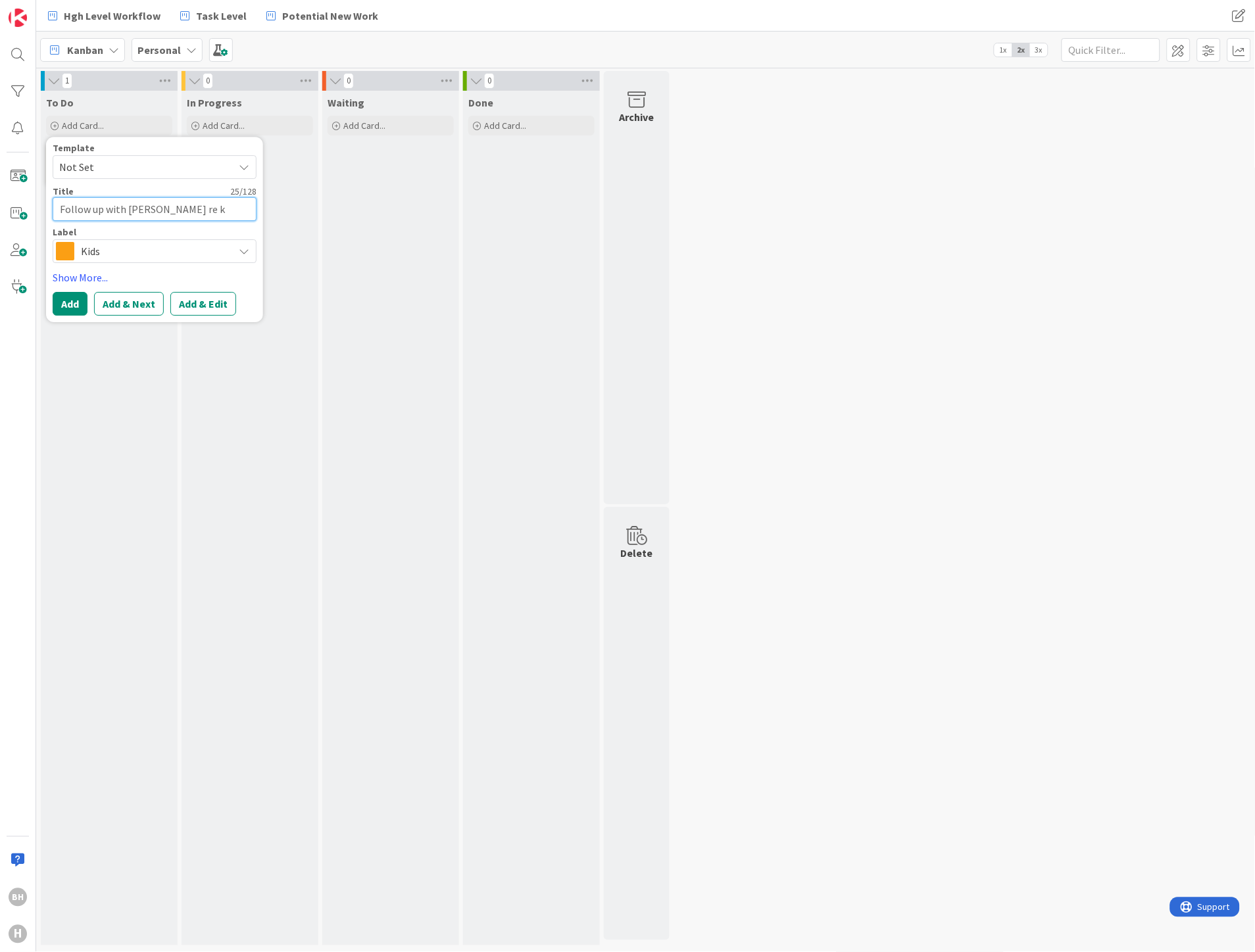
type textarea "Follow up with [PERSON_NAME] re ki"
type textarea "x"
type textarea "Follow up with [PERSON_NAME] re kid"
type textarea "x"
type textarea "Follow up with [PERSON_NAME] re kids"
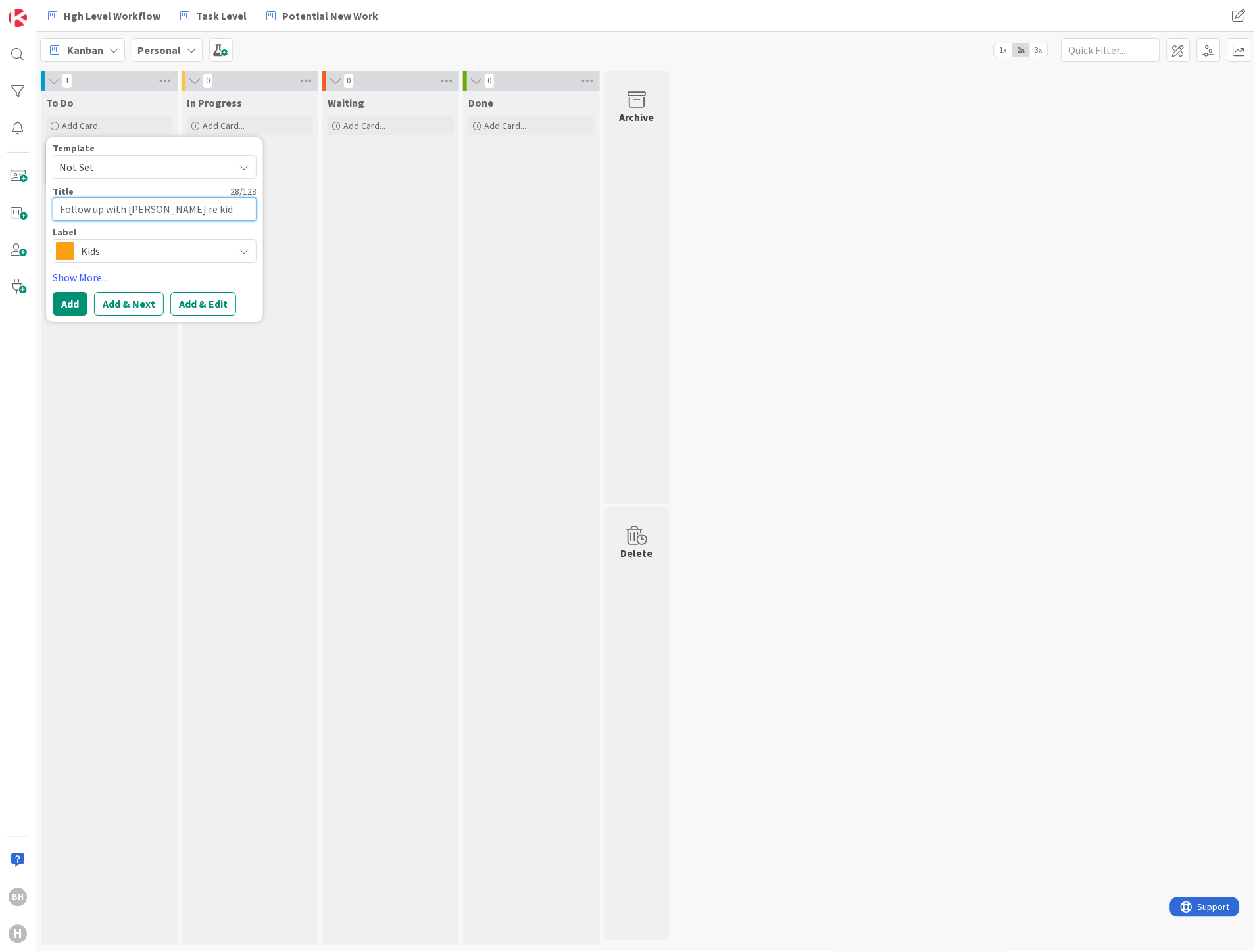
type textarea "x"
type textarea "Follow up with [PERSON_NAME] re kids'"
type textarea "x"
type textarea "Follow up with [PERSON_NAME] re kids'"
type textarea "x"
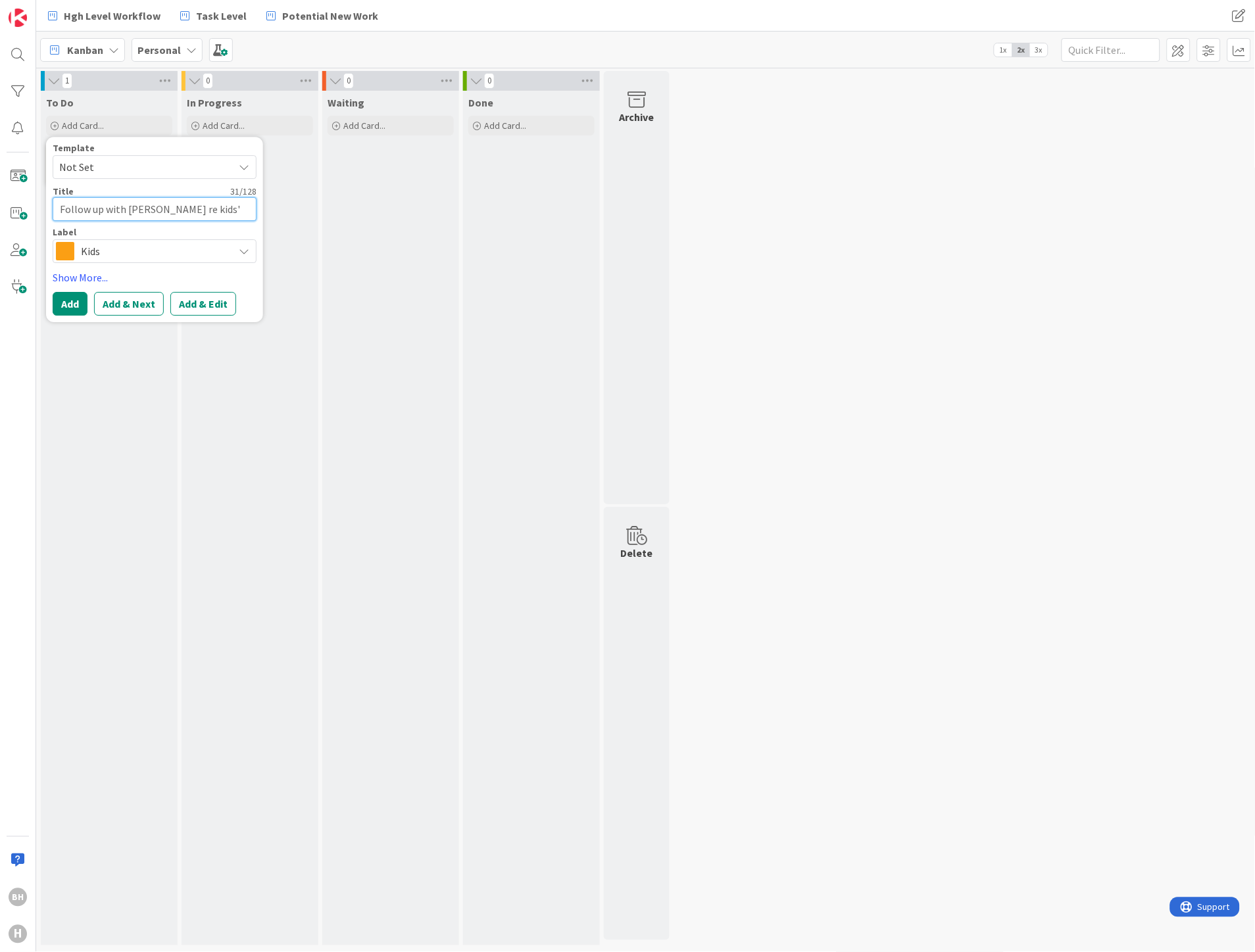
type textarea "Follow up with [PERSON_NAME] re kids' t"
type textarea "x"
type textarea "Follow up with [PERSON_NAME] re kids' ta"
type textarea "x"
type textarea "Follow up with [PERSON_NAME] re kids' tax"
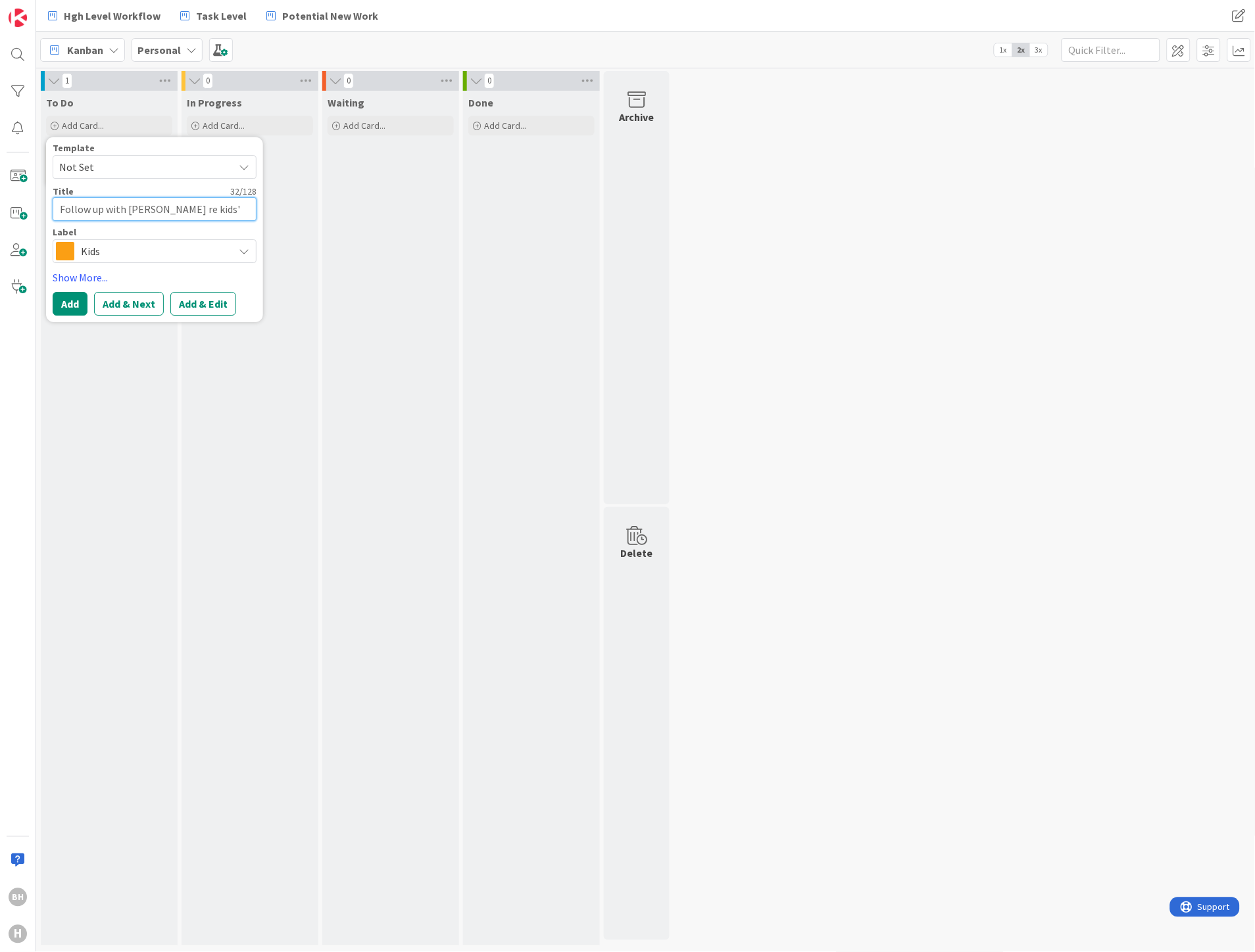
type textarea "x"
type textarea "Follow up with [PERSON_NAME] re kids' tax"
type textarea "x"
type textarea "Follow up with [PERSON_NAME] re kids' tax r"
type textarea "x"
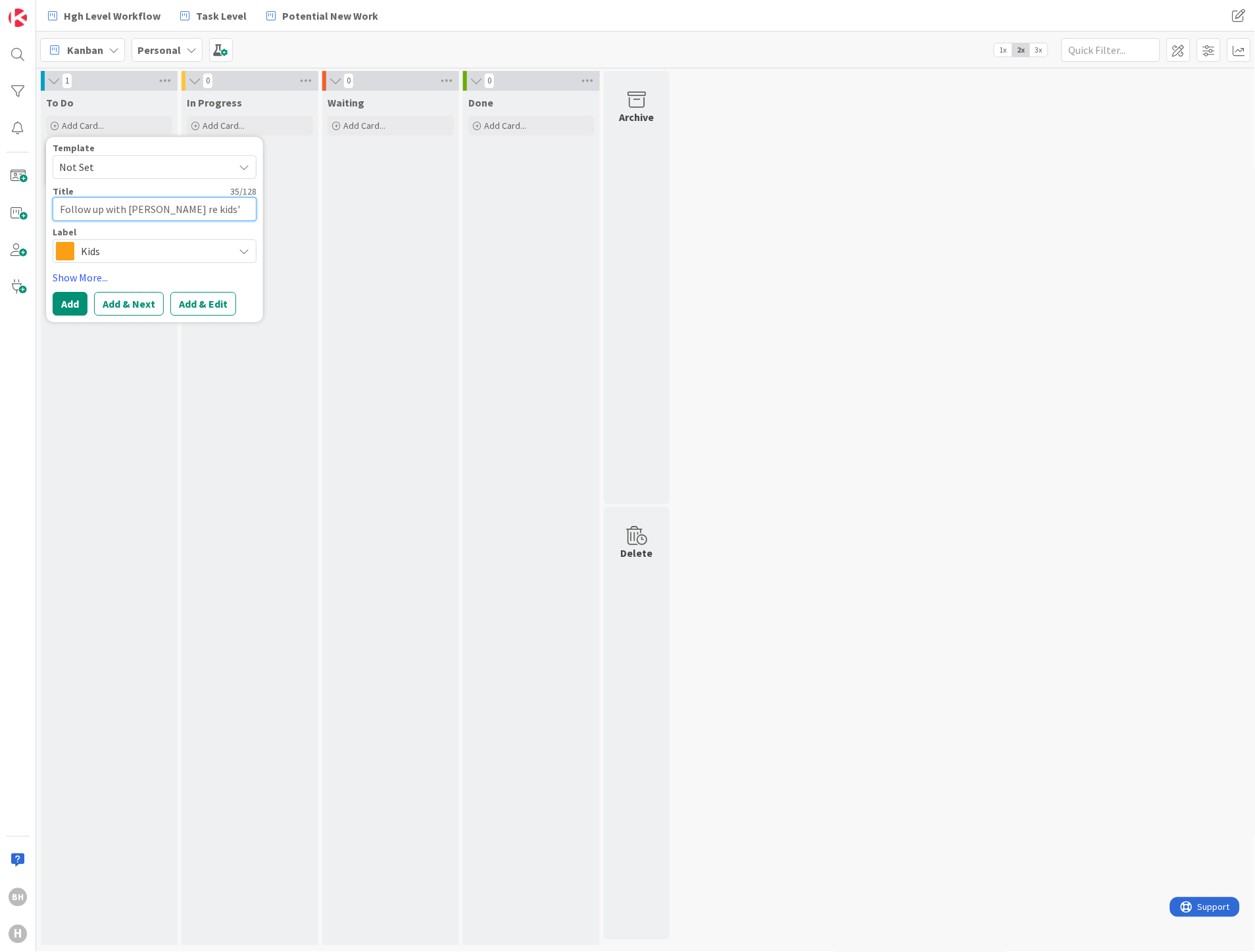
type textarea "Follow up with [PERSON_NAME] re kids' tax re"
type textarea "x"
type textarea "Follow up with [PERSON_NAME] re kids' tax ret"
type textarea "x"
type textarea "Follow up with [PERSON_NAME] re kids' tax retu"
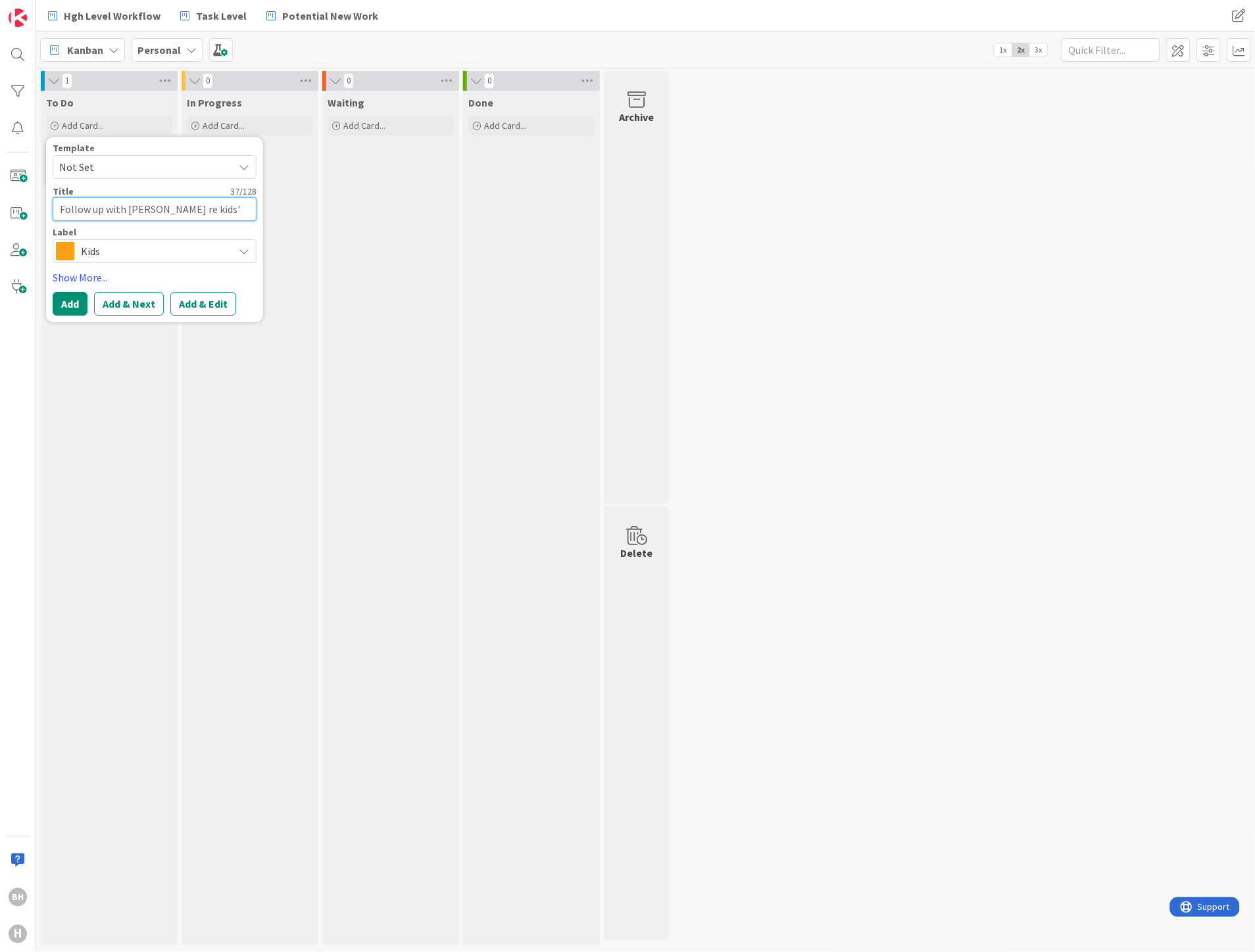
type textarea "x"
type textarea "Follow up with [PERSON_NAME] re kids' tax retur"
type textarea "x"
type textarea "Follow up with [PERSON_NAME] re kids' tax return"
type textarea "x"
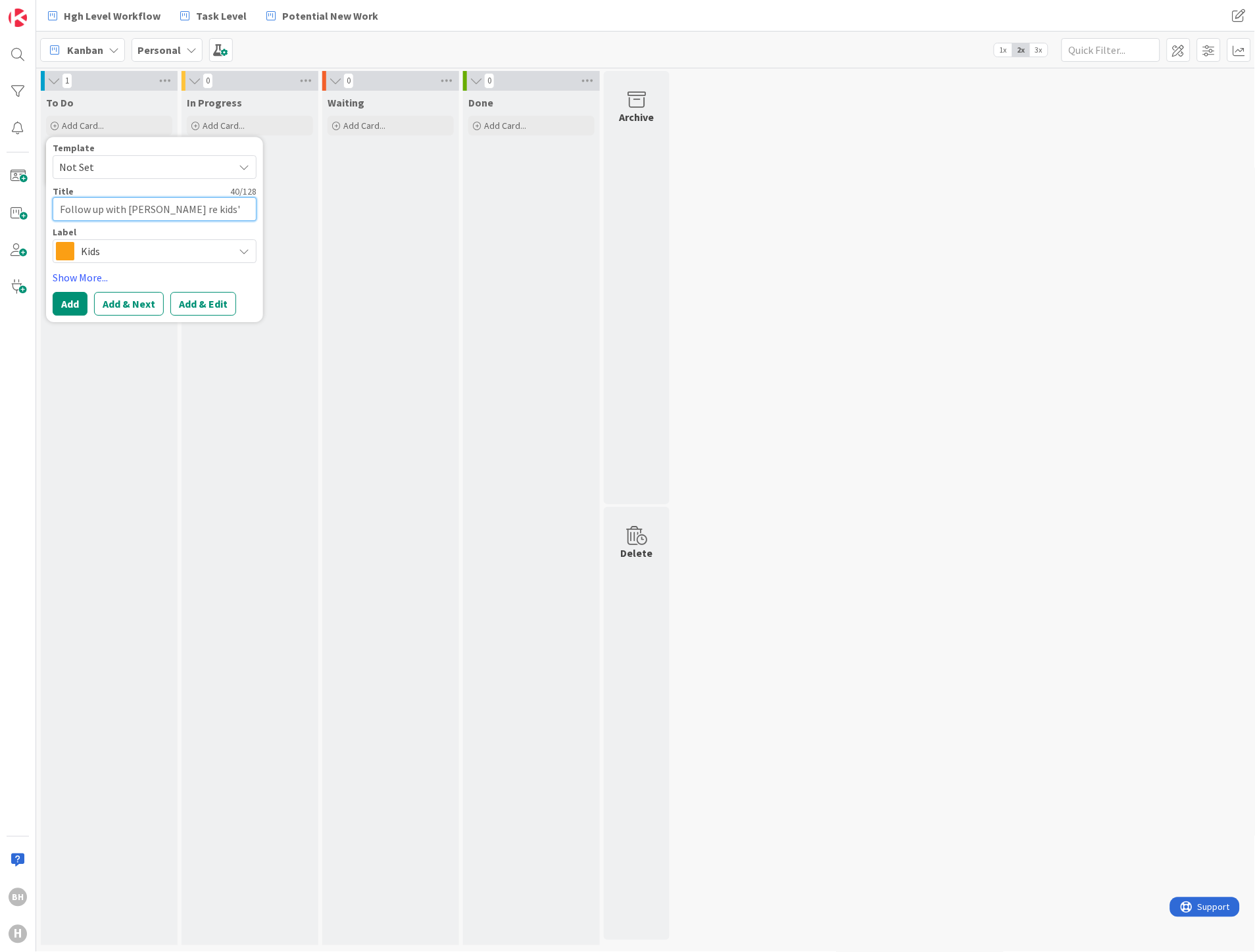
type textarea "Follow up with [PERSON_NAME] re kids' tax returns"
type textarea "x"
type textarea "Follow up with [PERSON_NAME] re kids' tax returns"
click at [75, 304] on button "Add" at bounding box center [70, 303] width 35 height 23
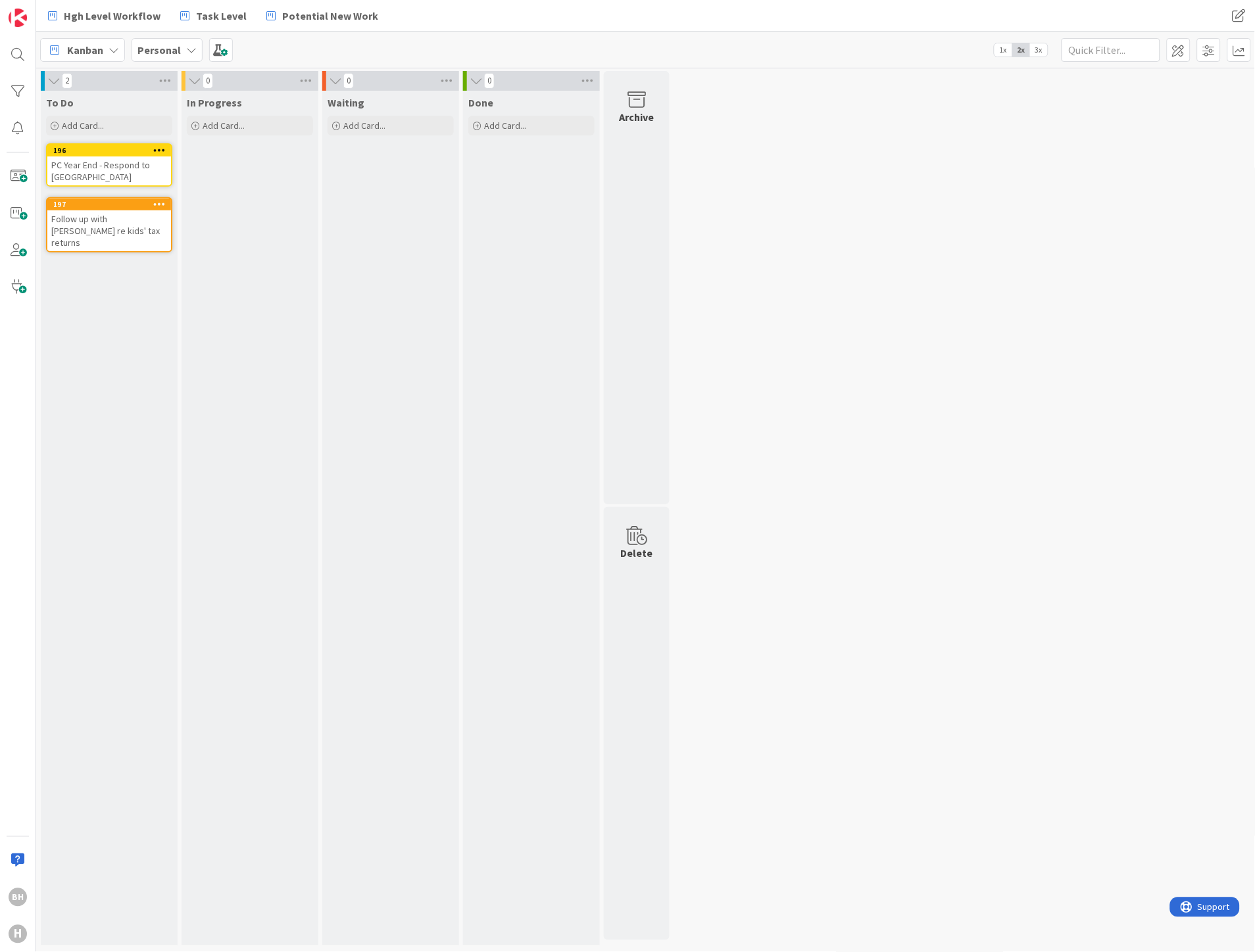
click at [110, 49] on icon at bounding box center [114, 50] width 10 height 10
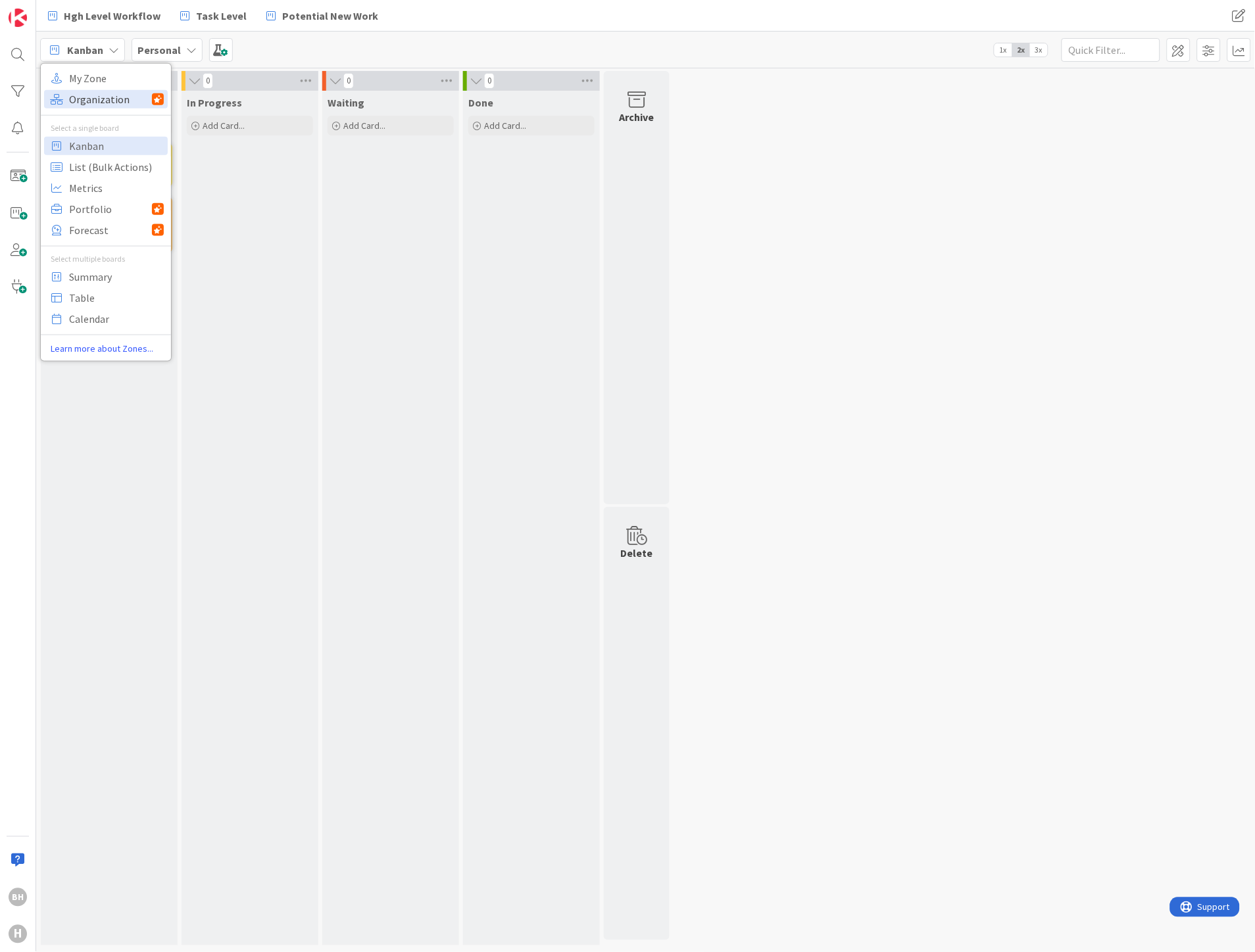
click at [88, 101] on span "Organization" at bounding box center [110, 98] width 83 height 20
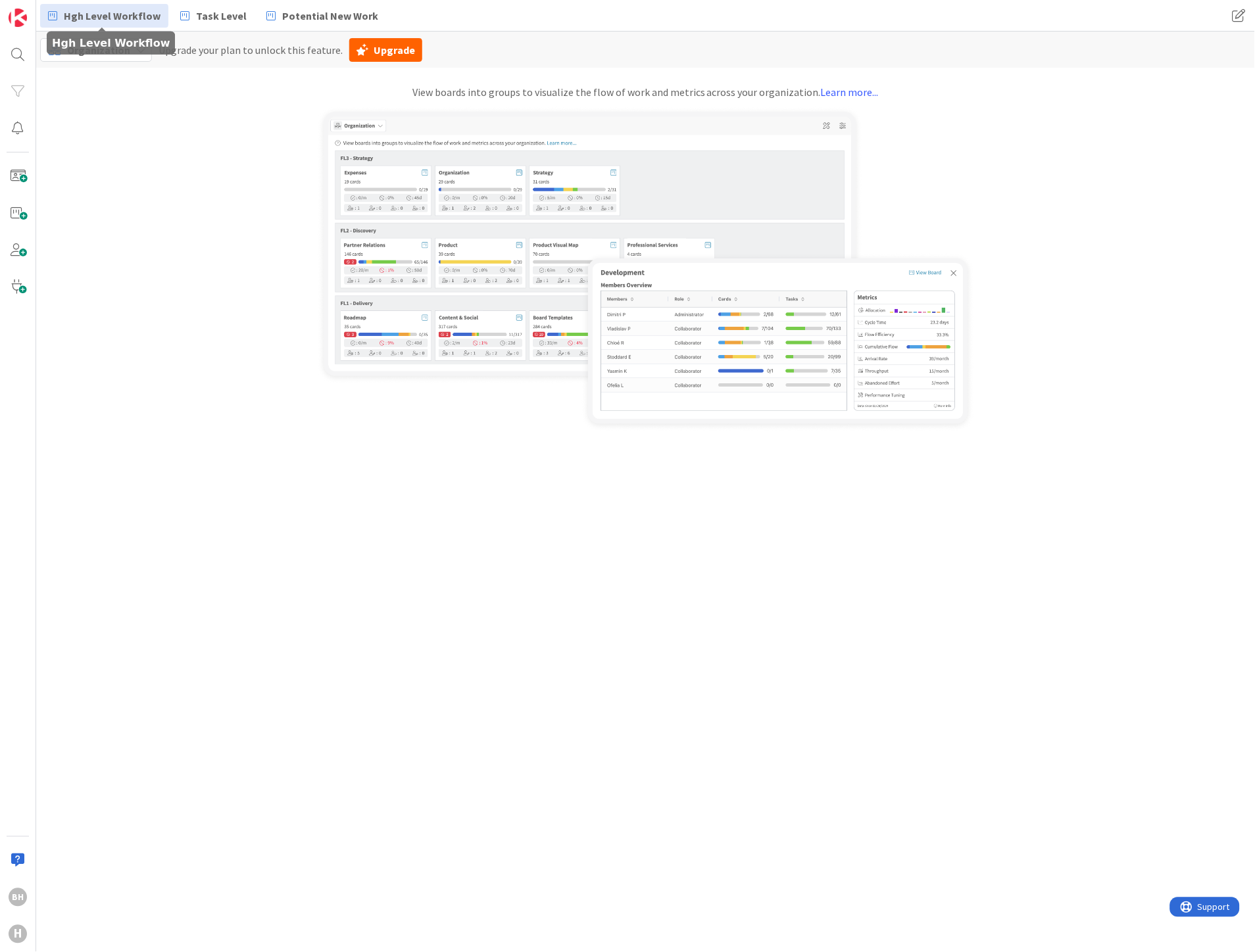
click at [125, 17] on span "Hgh Level Workflow" at bounding box center [111, 16] width 97 height 16
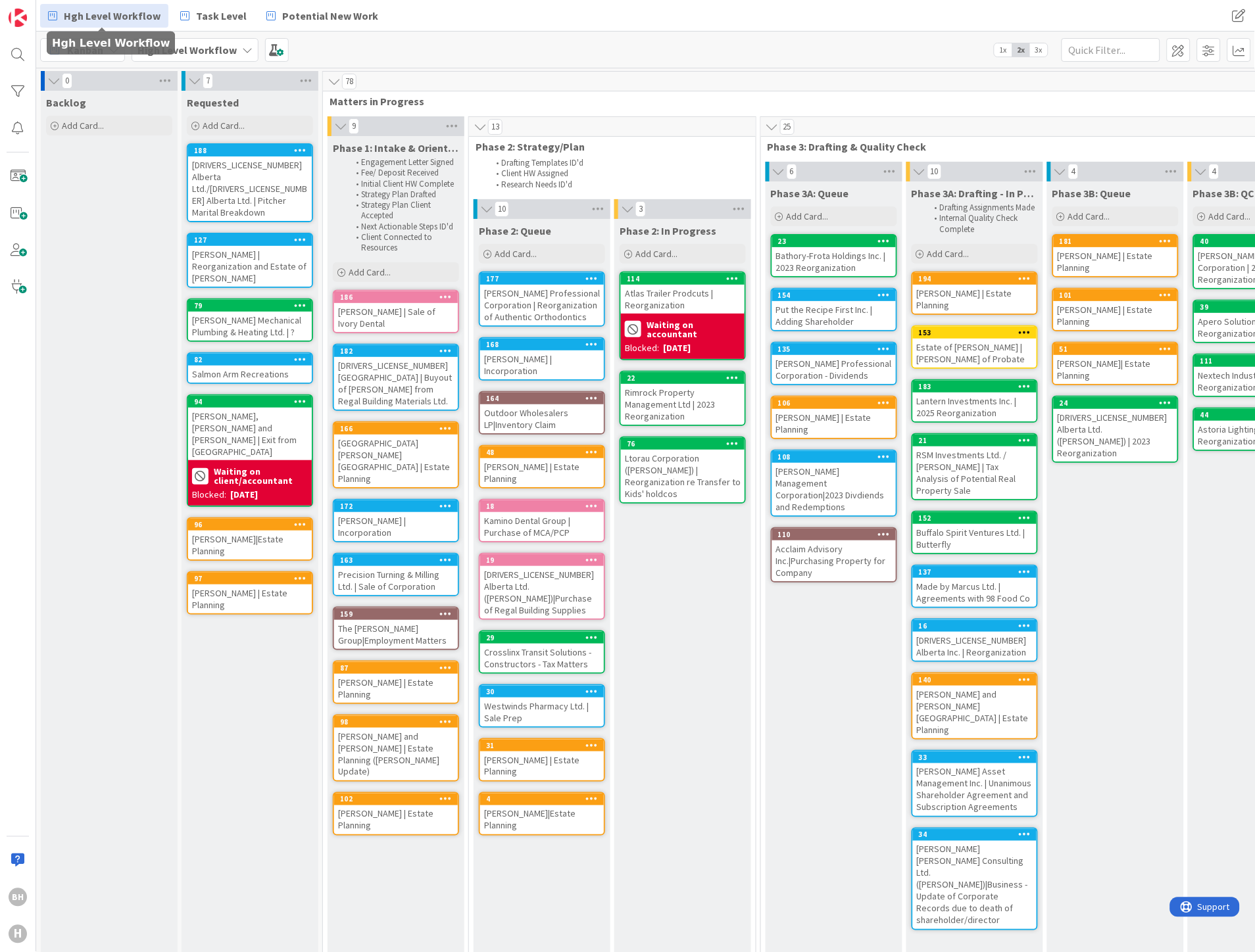
click at [671, 623] on div "Phase 2: In Progress Add Card... 114 Atlas Trailer Prodcuts | Reorganization Wa…" at bounding box center [683, 646] width 137 height 855
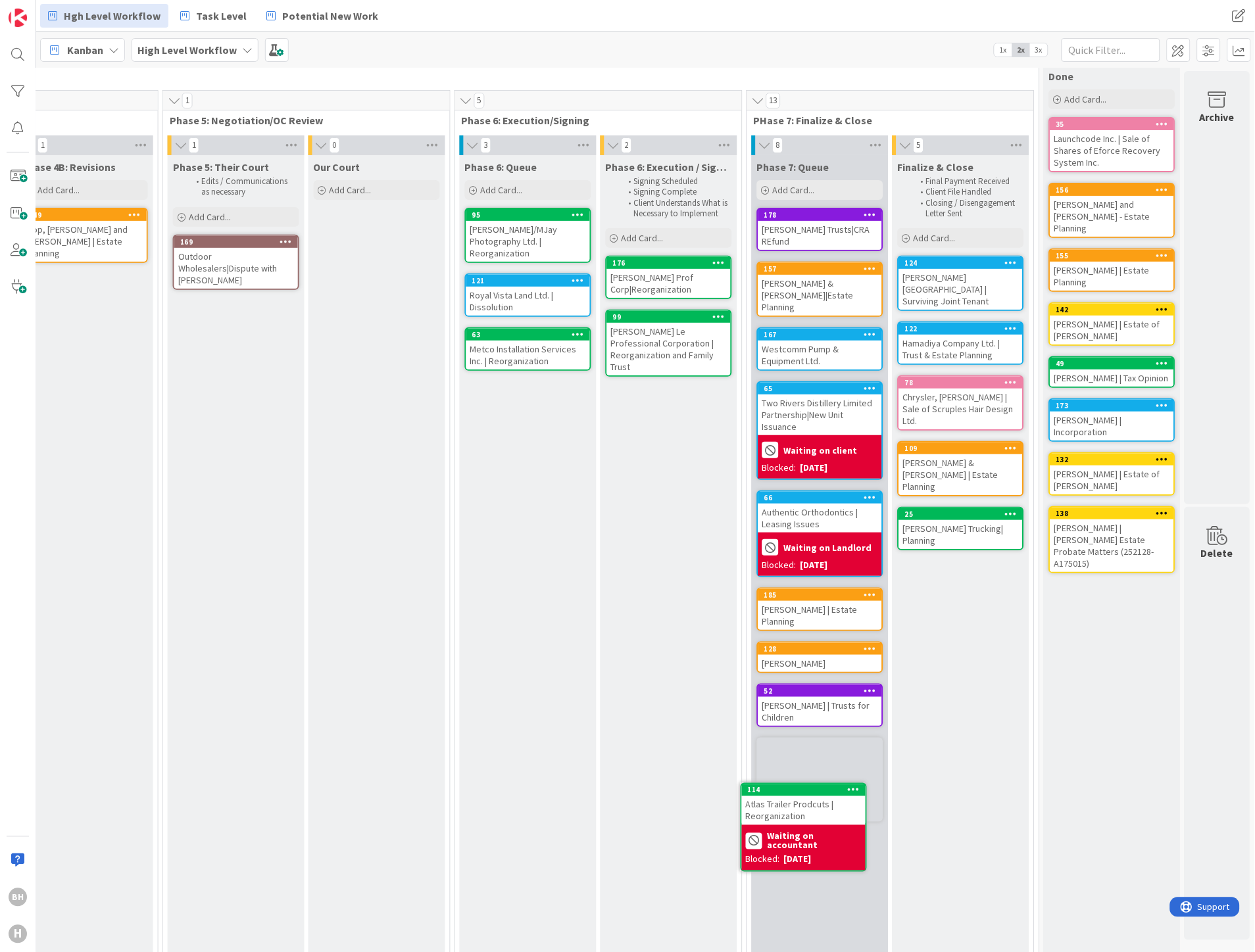
scroll to position [27, 1896]
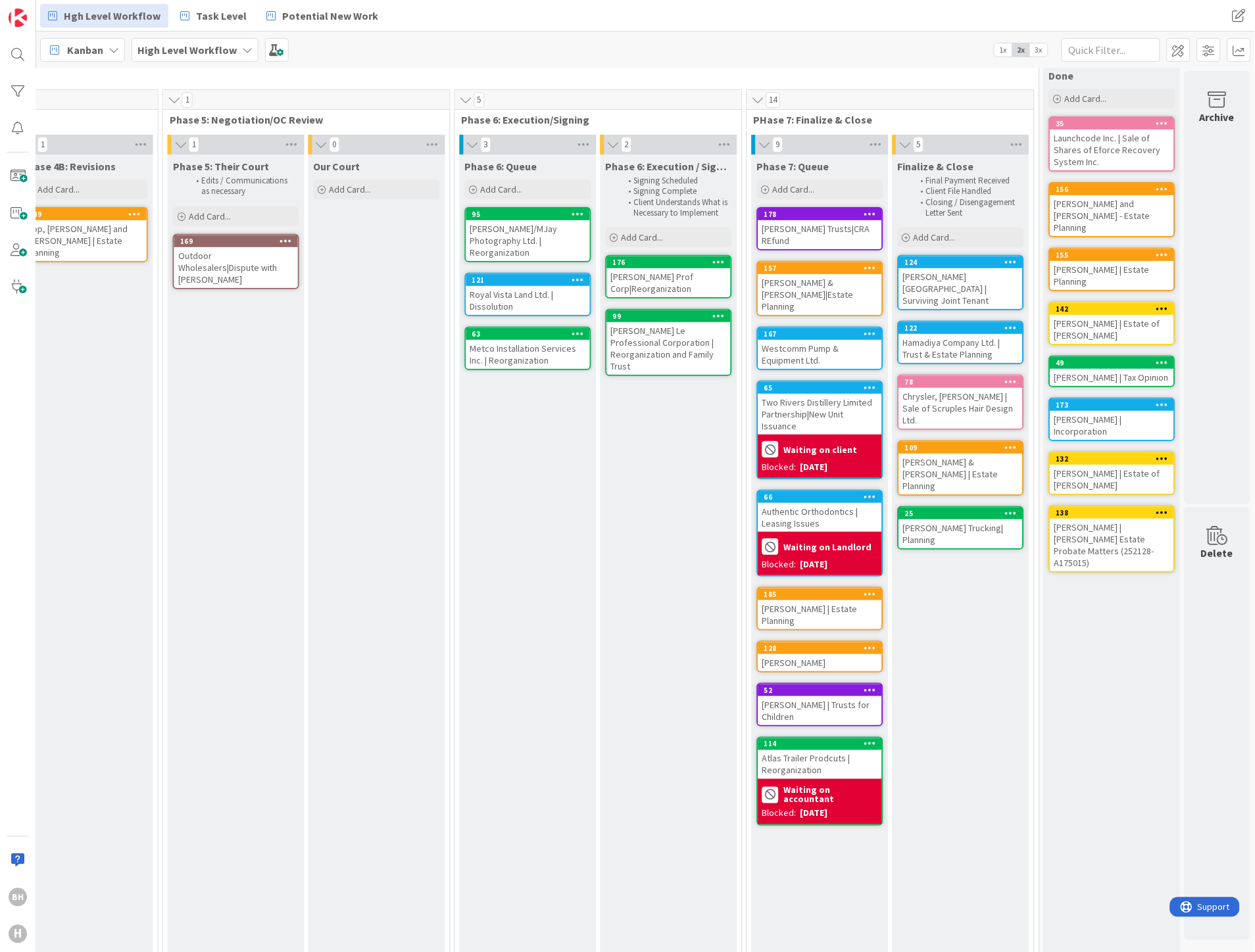
click at [793, 750] on div "Atlas Trailer Prodcuts | Reorganization" at bounding box center [820, 764] width 123 height 29
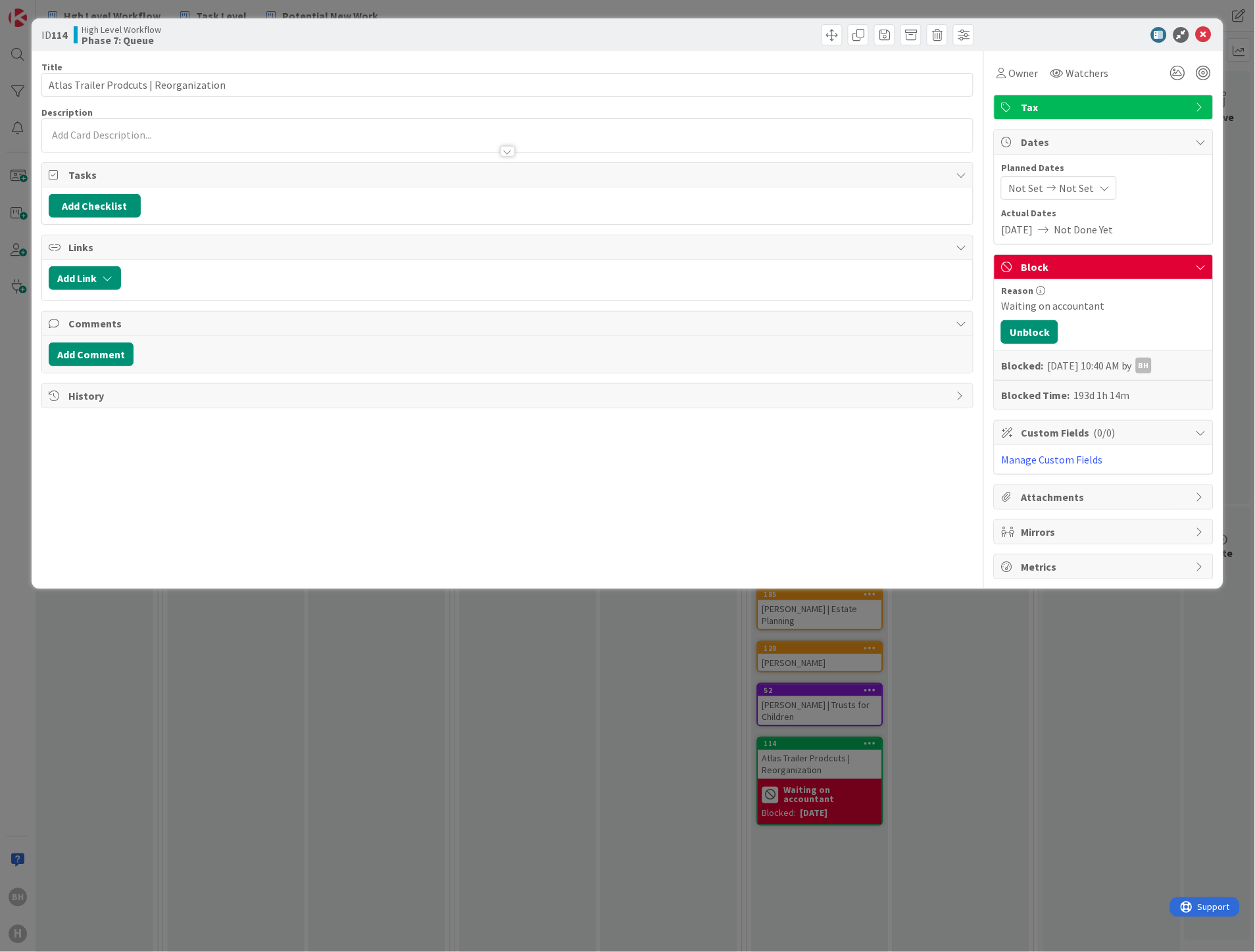
click at [1192, 263] on div "Block" at bounding box center [1104, 268] width 218 height 24
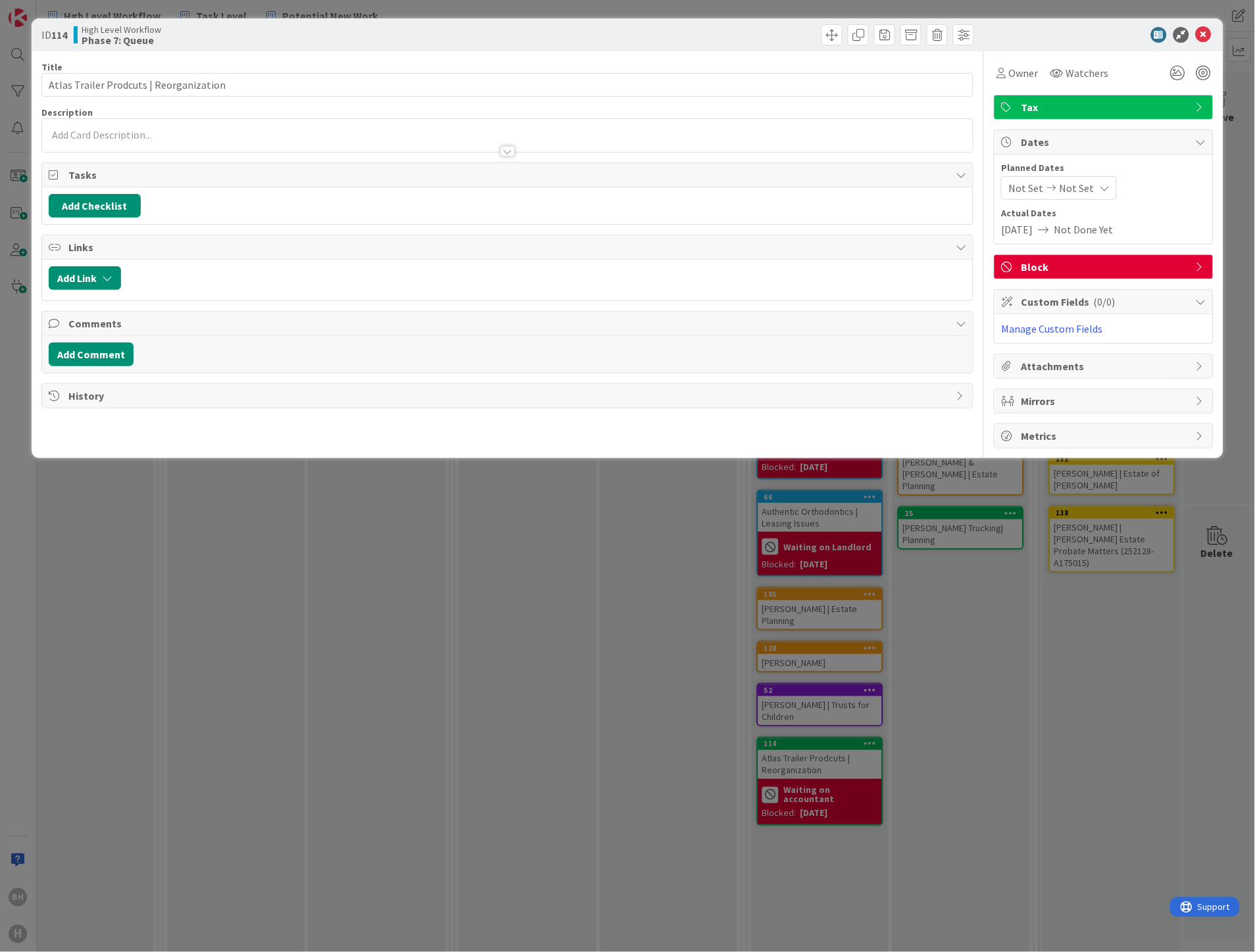
click at [1166, 266] on span "Block" at bounding box center [1105, 267] width 169 height 16
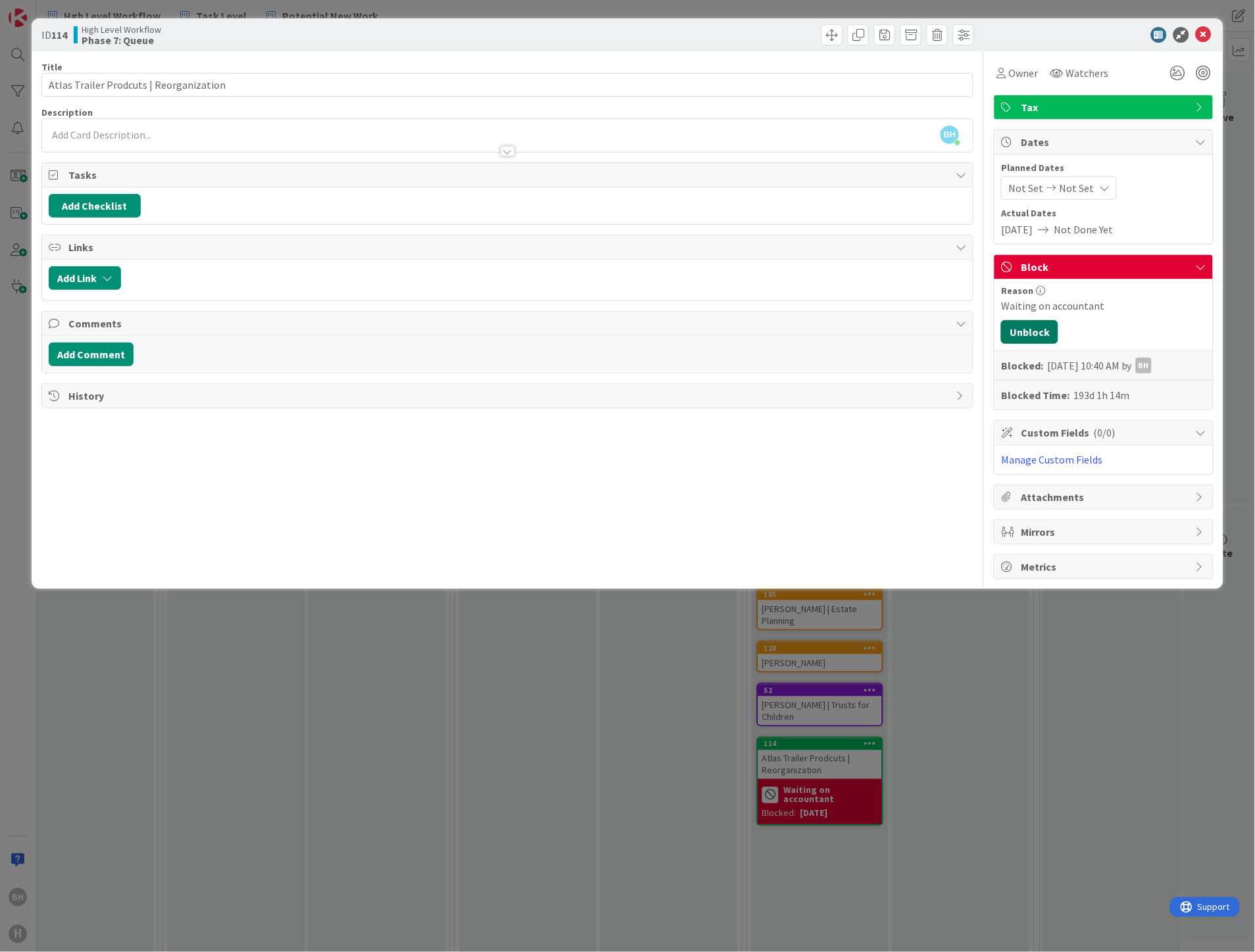
click at [1031, 331] on button "Unblock" at bounding box center [1030, 331] width 57 height 23
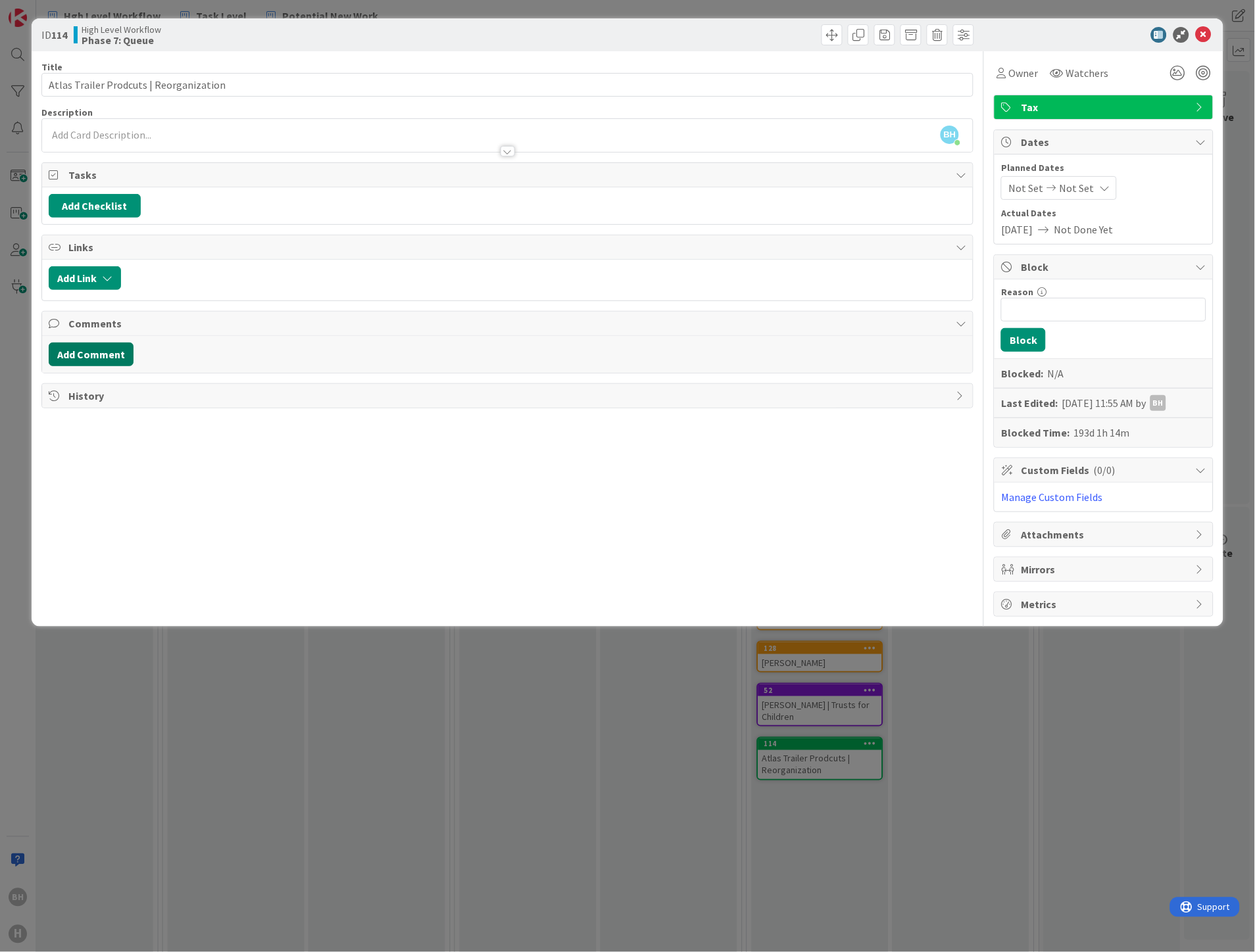
click at [86, 357] on button "Add Comment" at bounding box center [91, 354] width 85 height 23
click at [56, 452] on button "Add" at bounding box center [63, 452] width 29 height 16
click at [1206, 28] on icon at bounding box center [1204, 35] width 16 height 16
